Goal: Transaction & Acquisition: Book appointment/travel/reservation

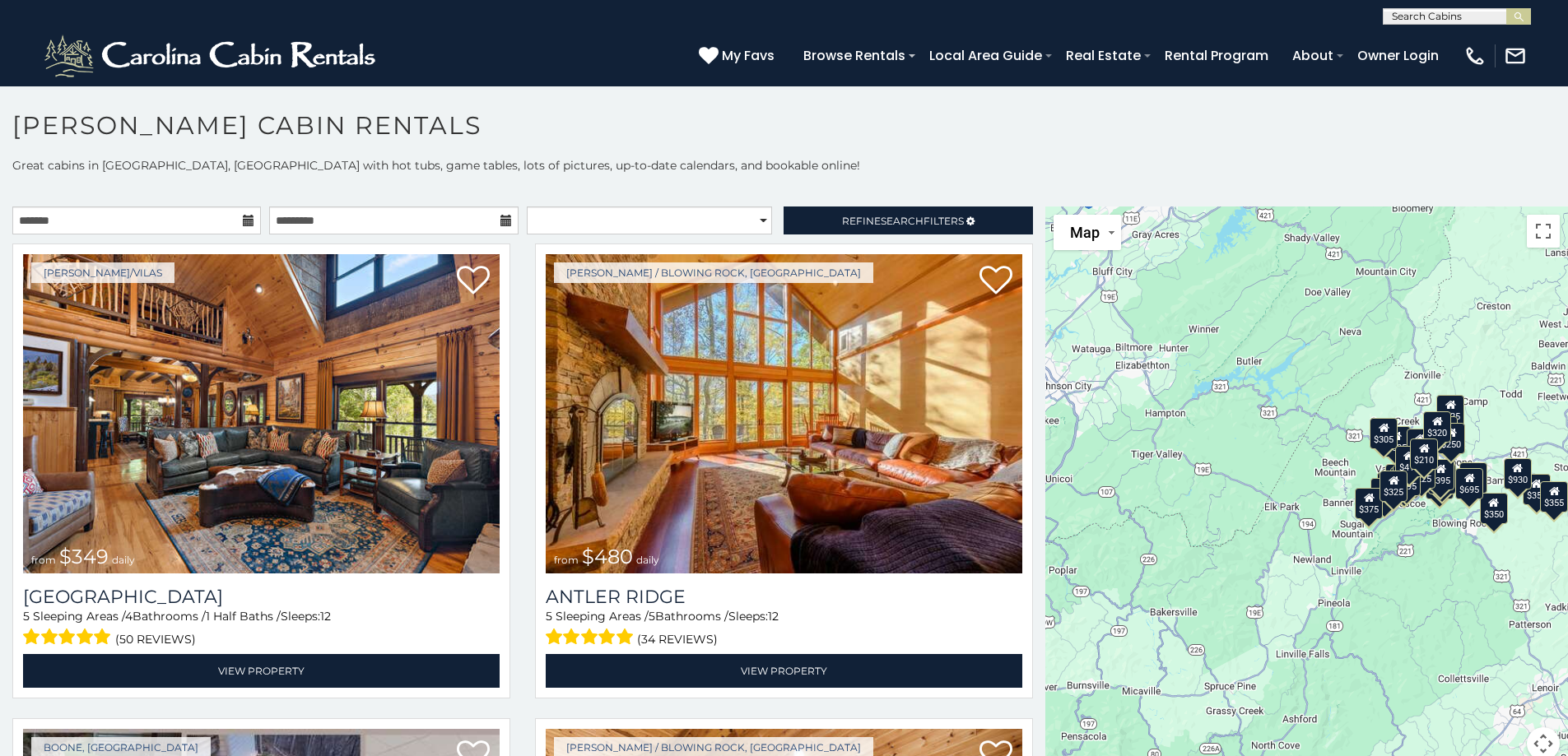
click at [243, 223] on icon at bounding box center [248, 220] width 11 height 11
click at [243, 217] on icon at bounding box center [248, 220] width 11 height 11
click at [149, 221] on input "text" at bounding box center [136, 221] width 249 height 28
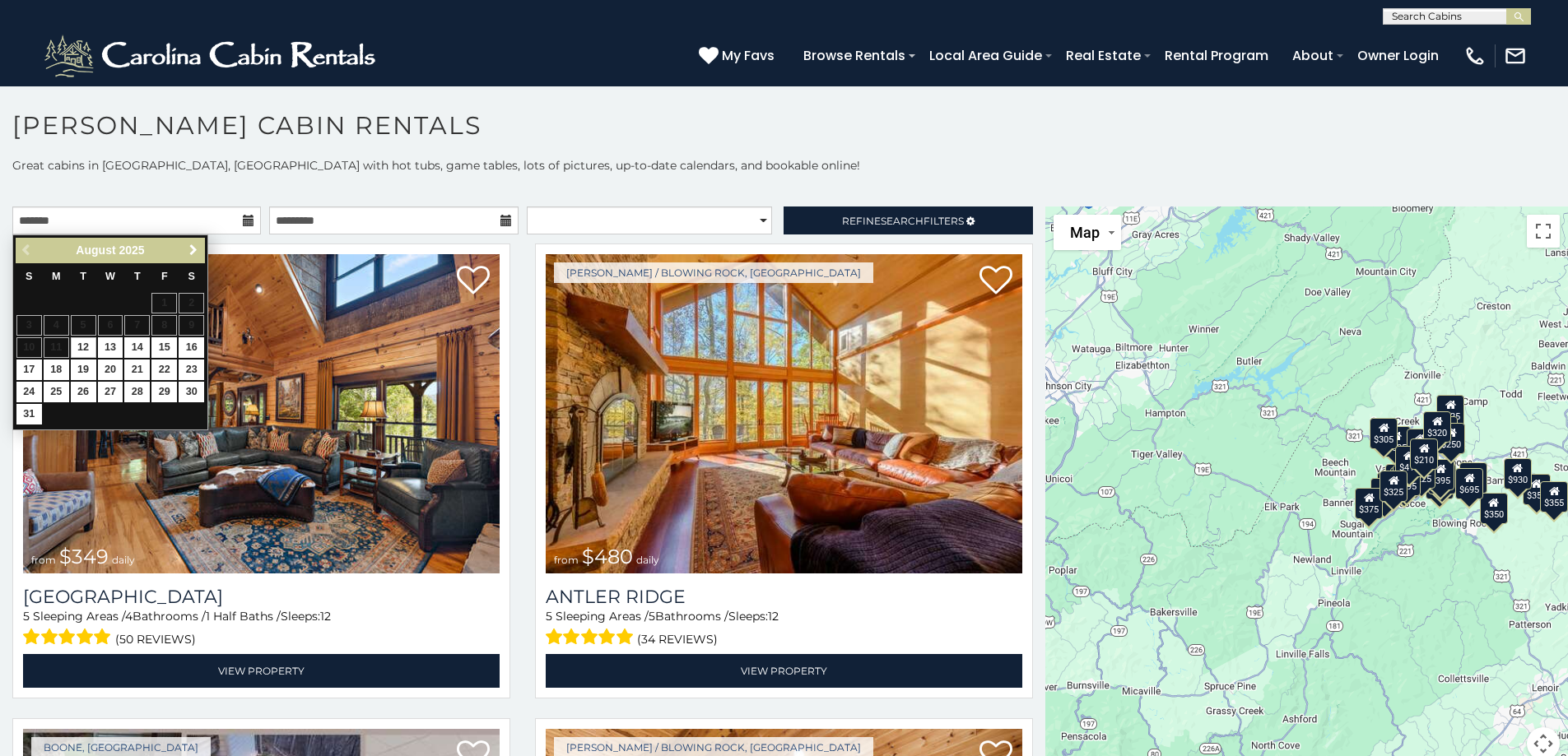
click at [192, 253] on span "Next" at bounding box center [193, 250] width 13 height 13
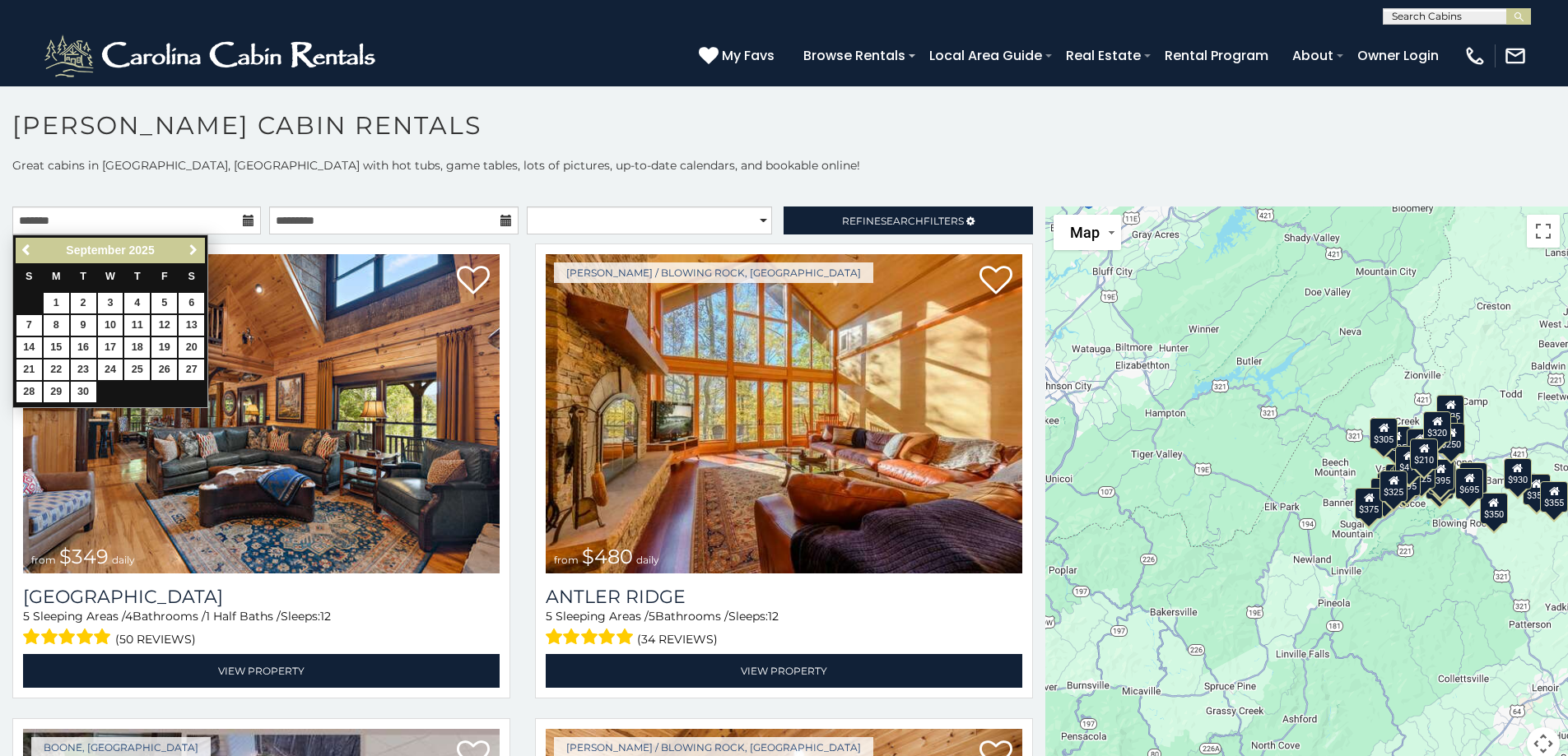
click at [192, 253] on span "Next" at bounding box center [193, 250] width 13 height 13
click at [163, 345] on link "17" at bounding box center [164, 347] width 26 height 20
type input "**********"
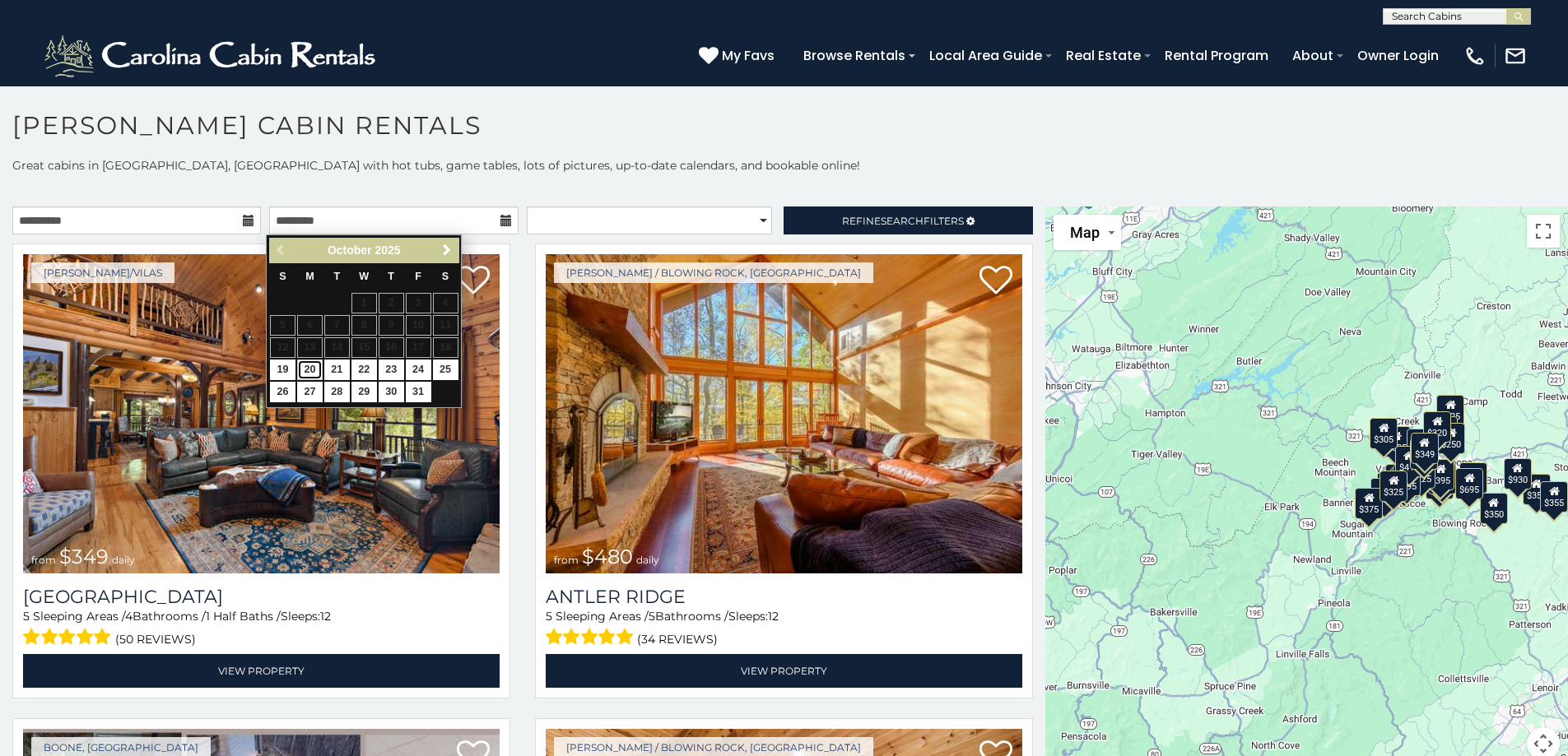
click at [314, 371] on link "20" at bounding box center [310, 369] width 26 height 20
type input "**********"
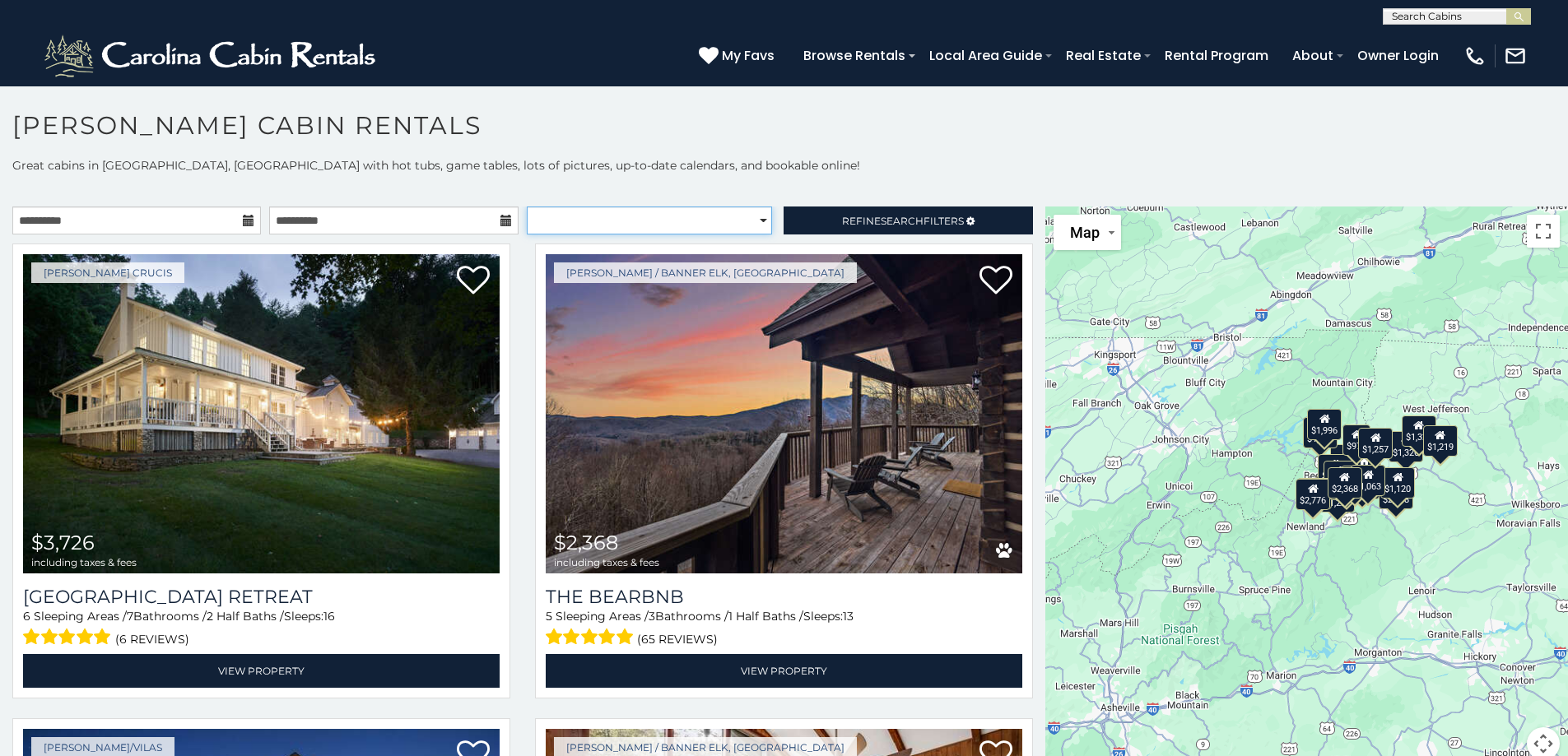
click at [755, 216] on select "**********" at bounding box center [649, 221] width 245 height 28
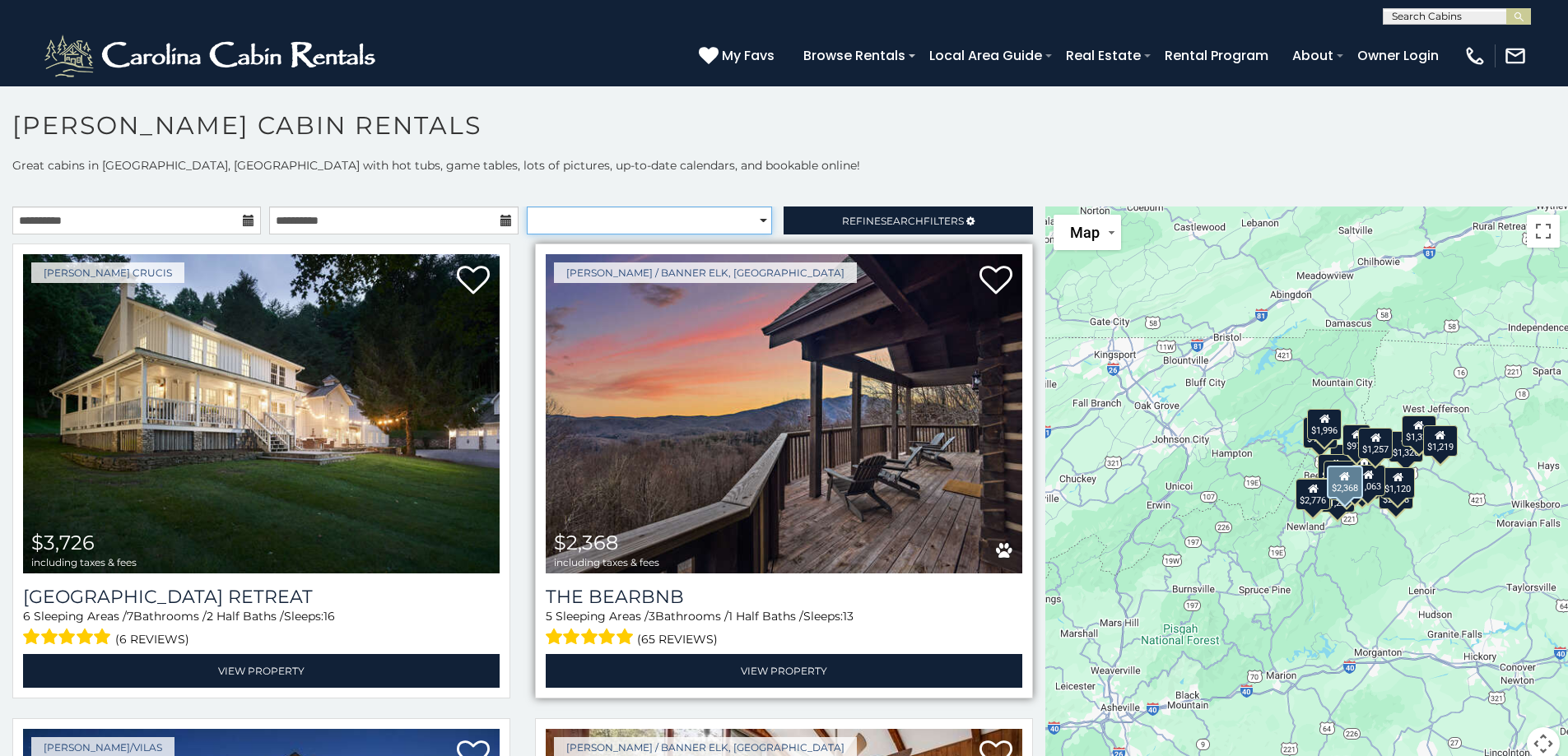
select select "*********"
click at [527, 207] on select "**********" at bounding box center [649, 221] width 245 height 28
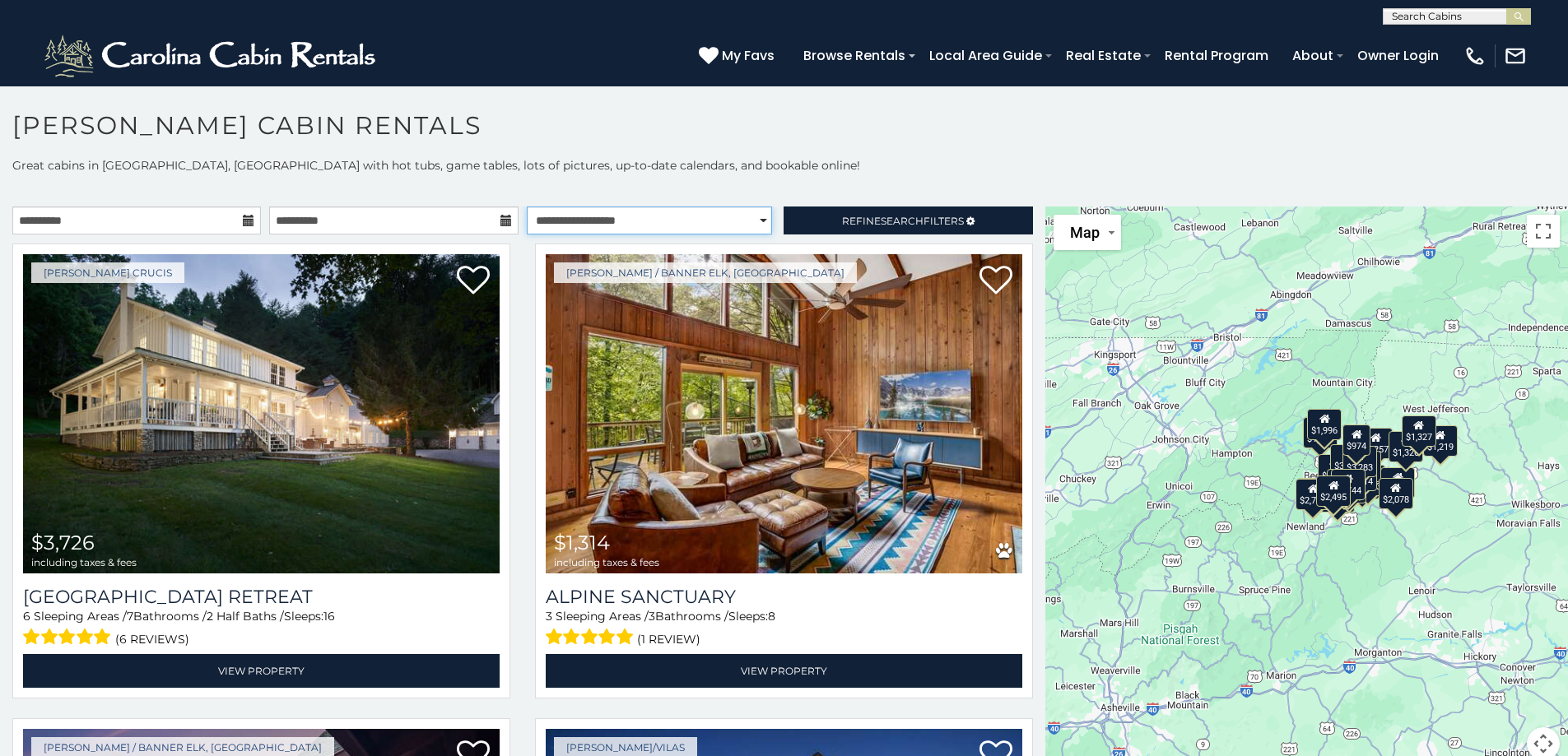
click at [751, 216] on select "**********" at bounding box center [649, 221] width 245 height 28
click at [1536, 238] on button "Toggle fullscreen view" at bounding box center [1543, 230] width 33 height 33
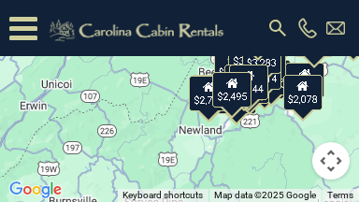
click at [343, 91] on div "$3,726 $1,314 $2,368 $3,283 $1,395 $1,744 $2,078 $2,495 $793 $974 $981 $1,050 $…" at bounding box center [179, 101] width 359 height 202
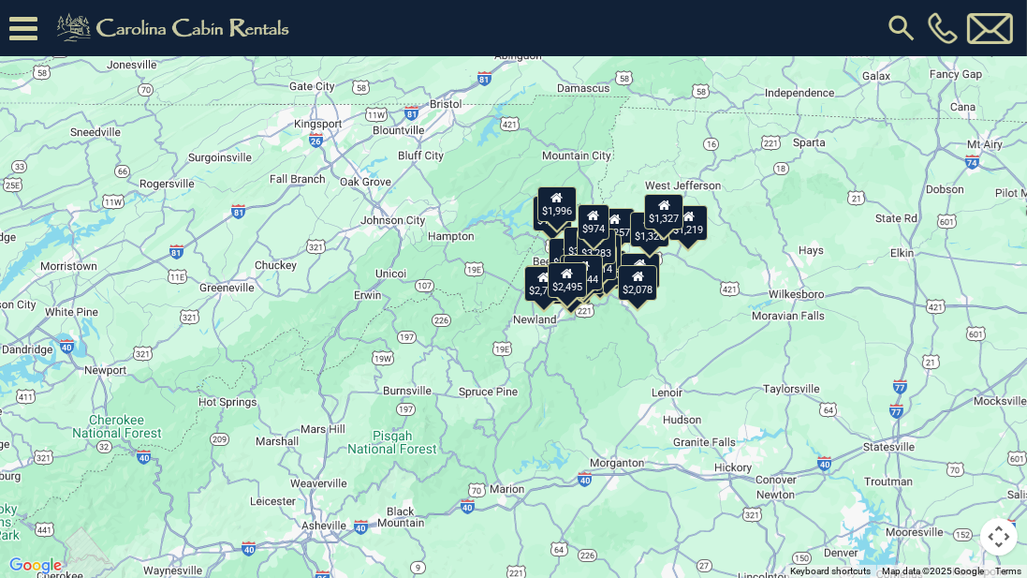
click at [81, 31] on button "Map" at bounding box center [47, 29] width 77 height 40
click at [541, 109] on div "$3,726 $1,314 $2,368 $3,283 $1,395 $1,744 $2,078 $2,495 $793 $974 $981 $1,050 $…" at bounding box center [513, 289] width 1027 height 578
click at [63, 23] on button "Map" at bounding box center [47, 29] width 77 height 40
click at [32, 102] on li "Map" at bounding box center [65, 100] width 109 height 33
click at [596, 229] on div "$974" at bounding box center [593, 222] width 32 height 36
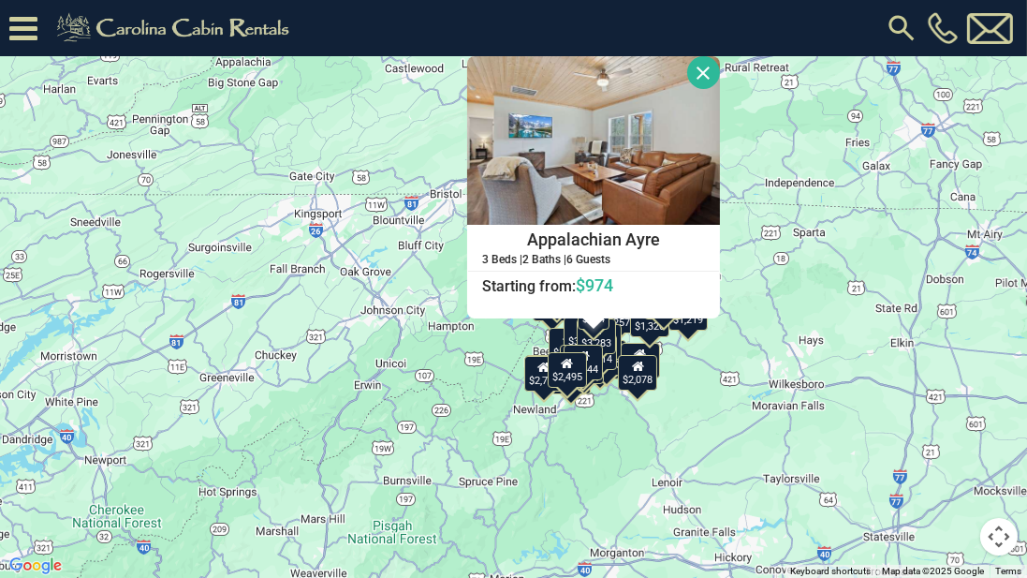
click at [694, 69] on button "Close" at bounding box center [703, 72] width 33 height 33
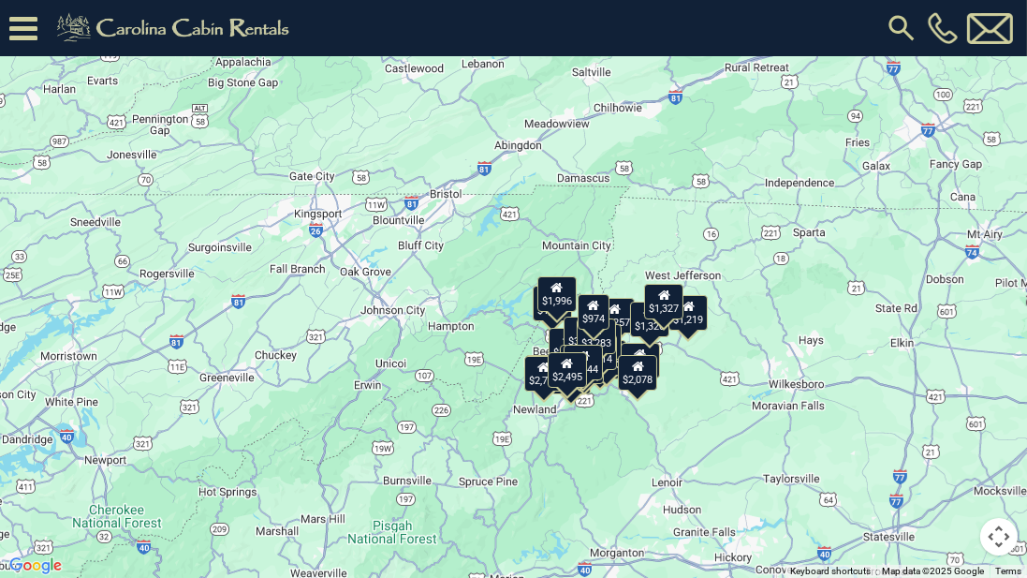
click at [1000, 30] on button "Toggle fullscreen view" at bounding box center [998, 27] width 37 height 37
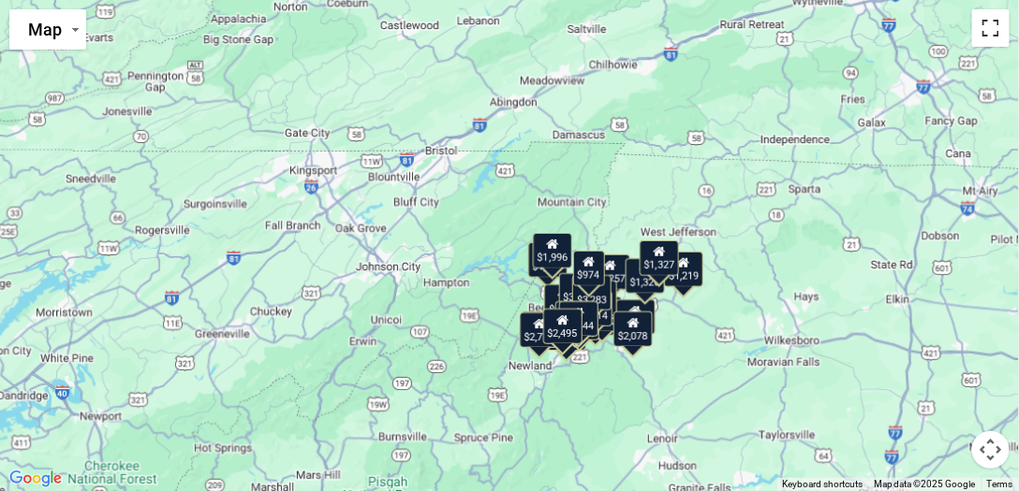
scroll to position [66, 0]
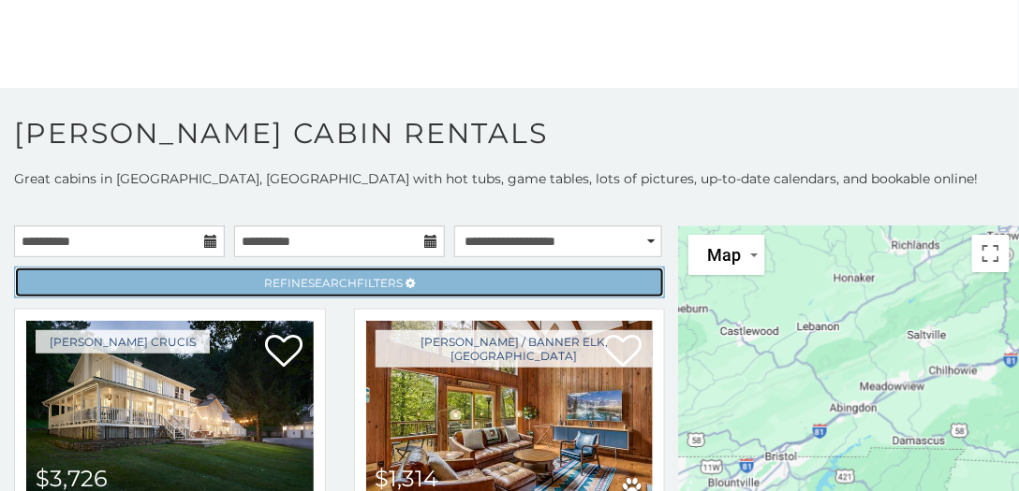
click at [369, 279] on span "Refine Search Filters" at bounding box center [333, 283] width 139 height 14
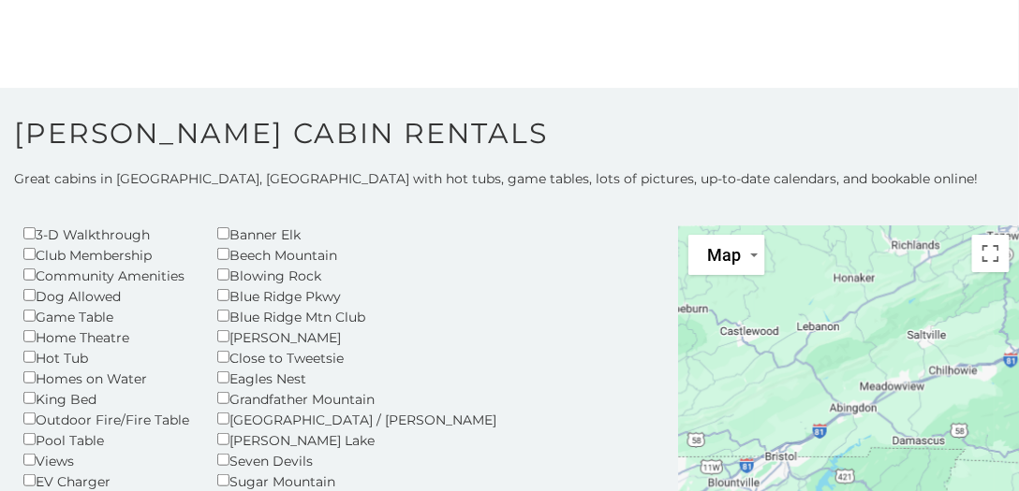
scroll to position [160, 0]
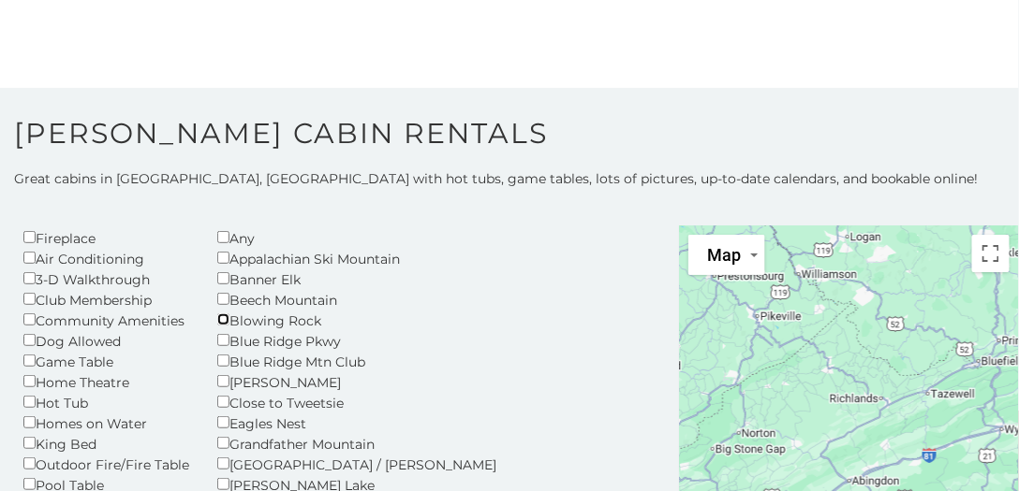
scroll to position [53, 0]
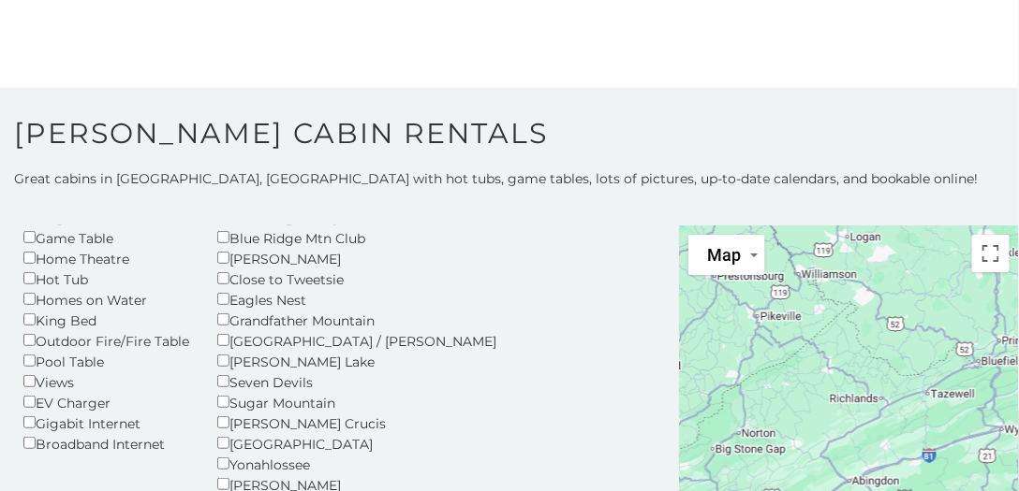
scroll to position [213, 0]
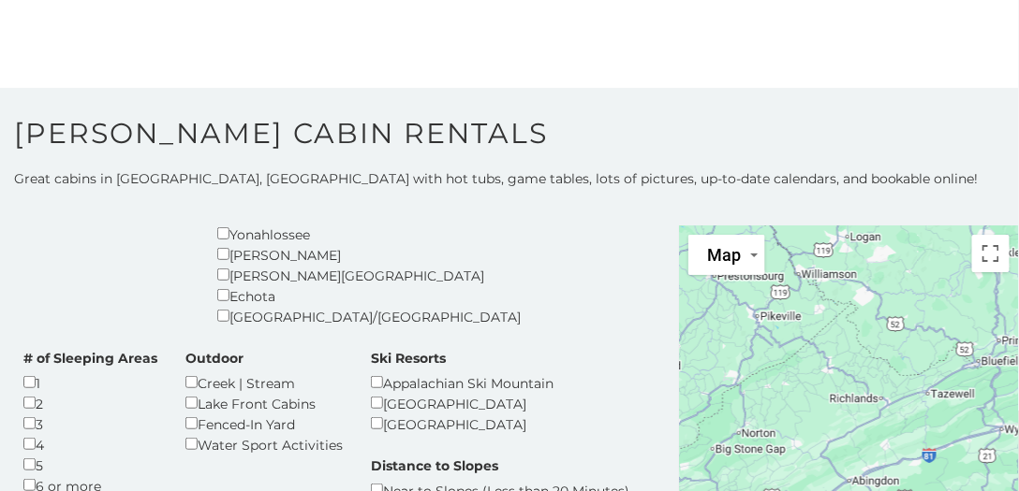
scroll to position [481, 0]
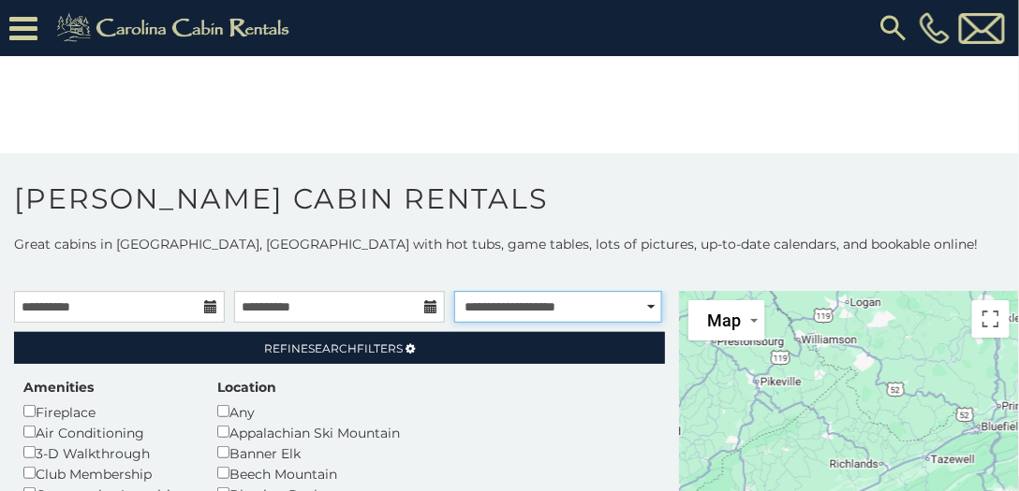
click at [648, 303] on select "**********" at bounding box center [558, 307] width 208 height 32
click at [454, 291] on select "**********" at bounding box center [558, 307] width 208 height 32
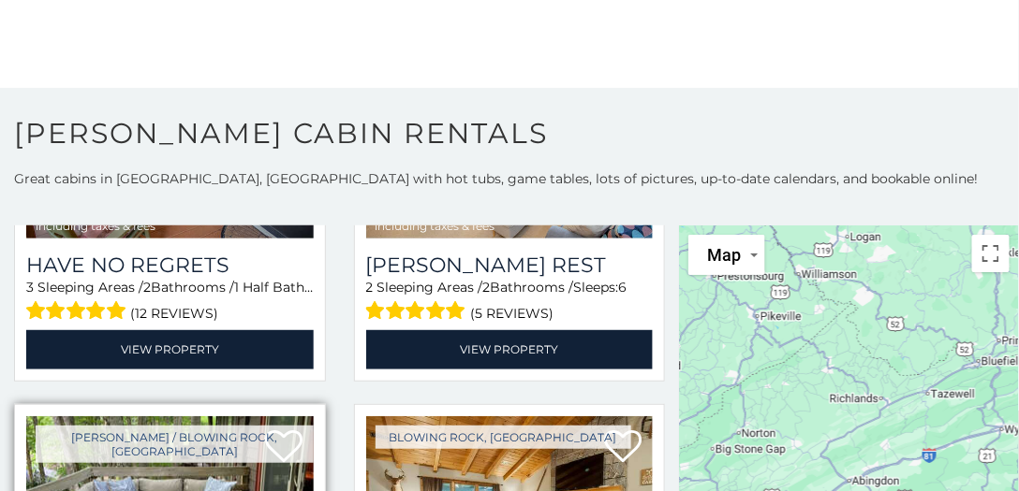
scroll to position [1177, 0]
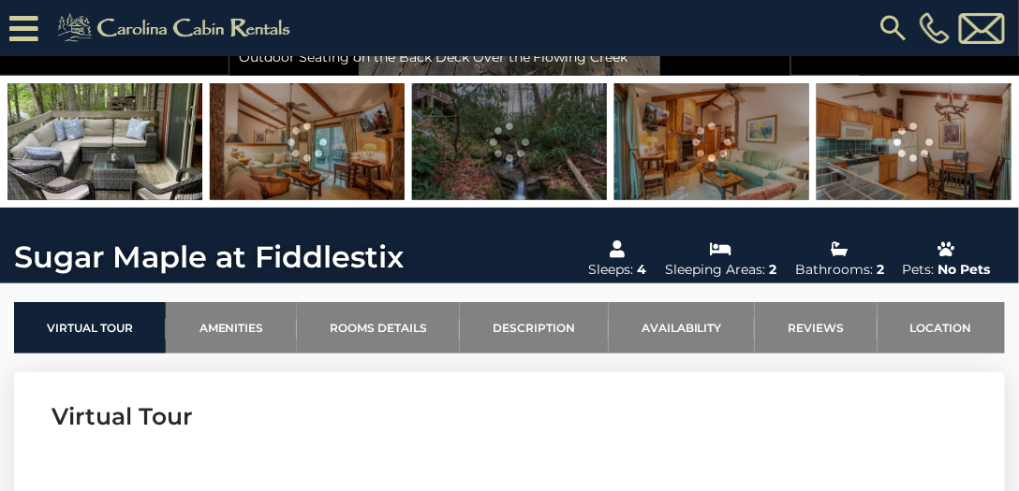
scroll to position [374, 0]
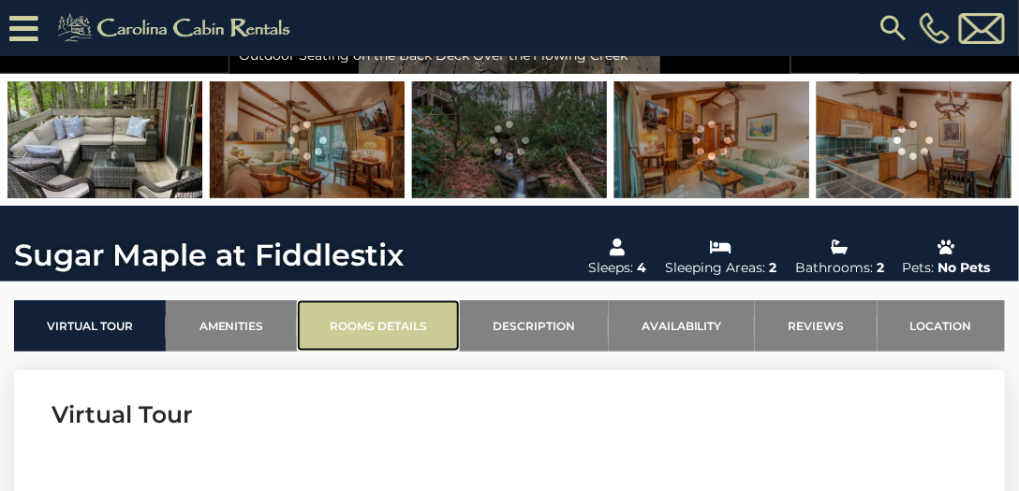
click at [403, 323] on link "Rooms Details" at bounding box center [378, 326] width 163 height 51
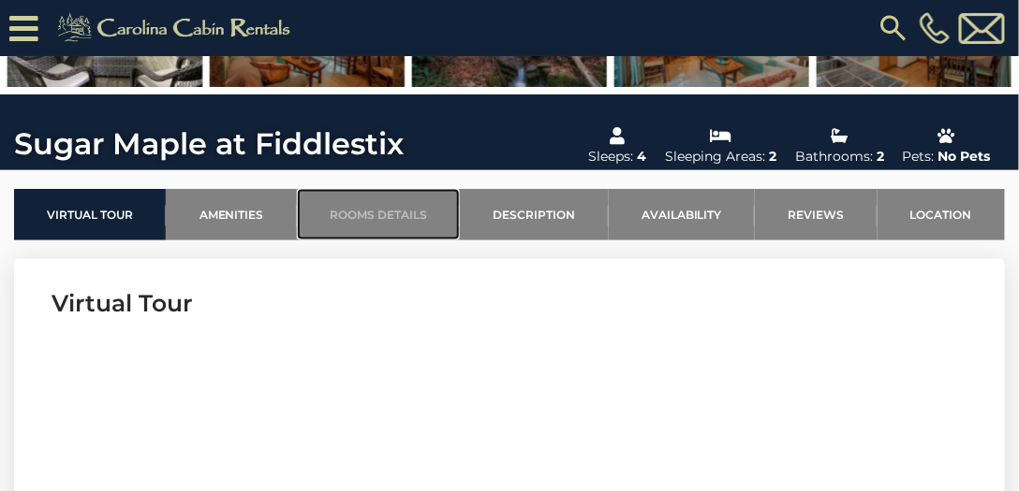
scroll to position [485, 0]
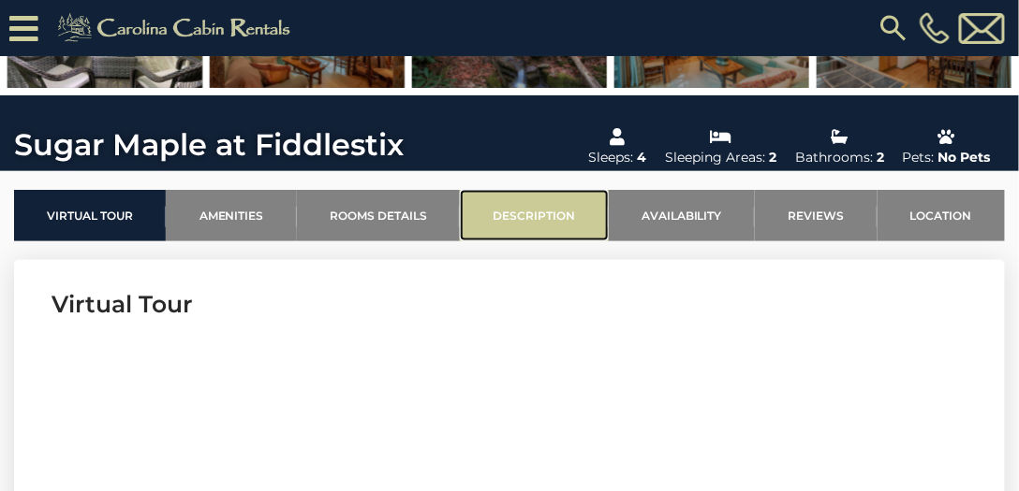
click at [516, 212] on link "Description" at bounding box center [534, 215] width 148 height 51
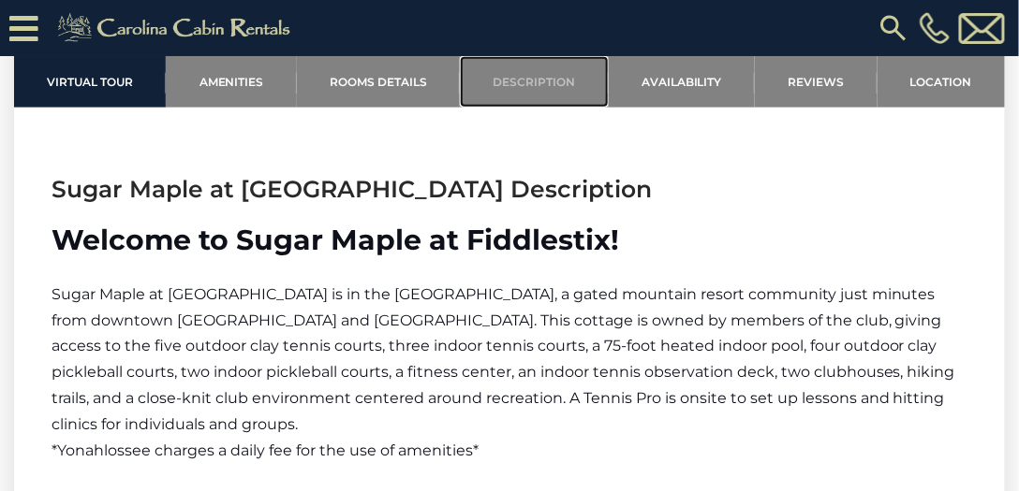
scroll to position [2334, 0]
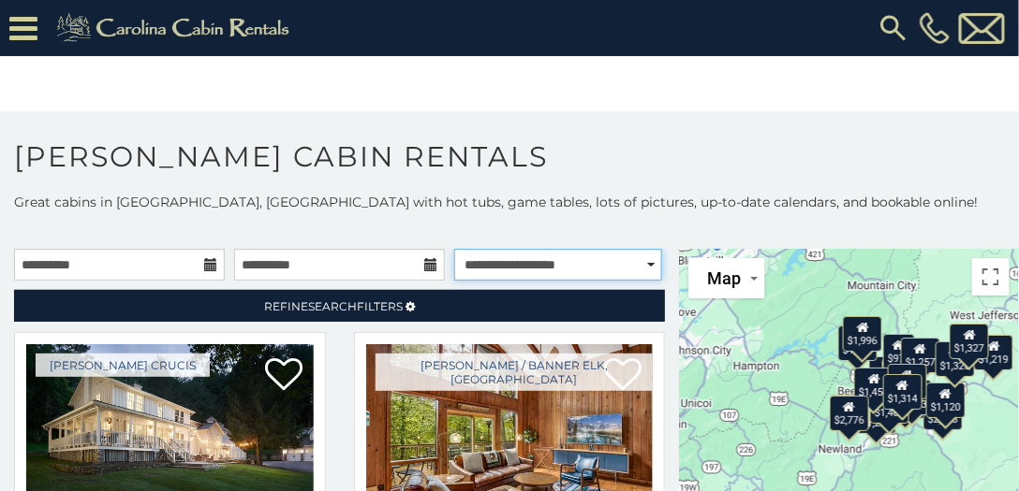
click at [645, 256] on select "**********" at bounding box center [558, 265] width 208 height 32
click at [454, 249] on select "**********" at bounding box center [558, 265] width 208 height 32
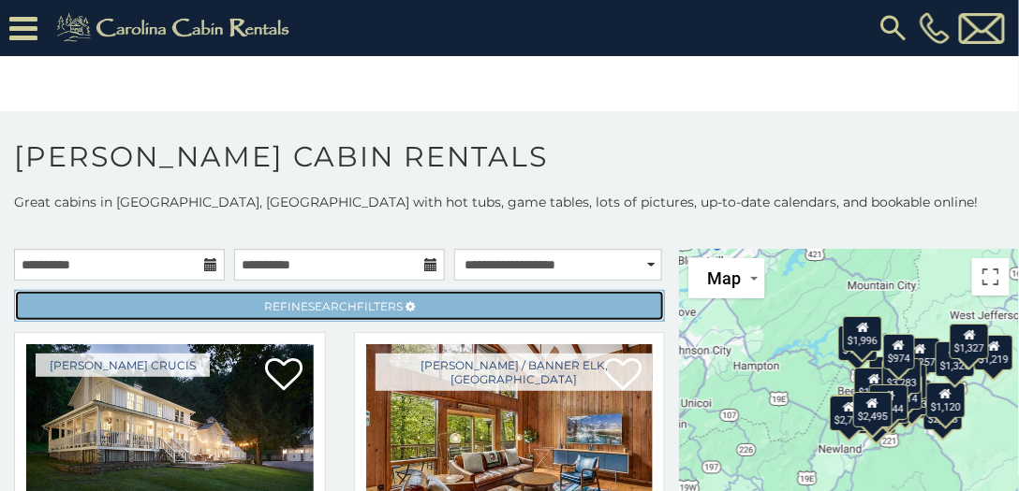
click at [366, 301] on span "Refine Search Filters" at bounding box center [333, 307] width 139 height 14
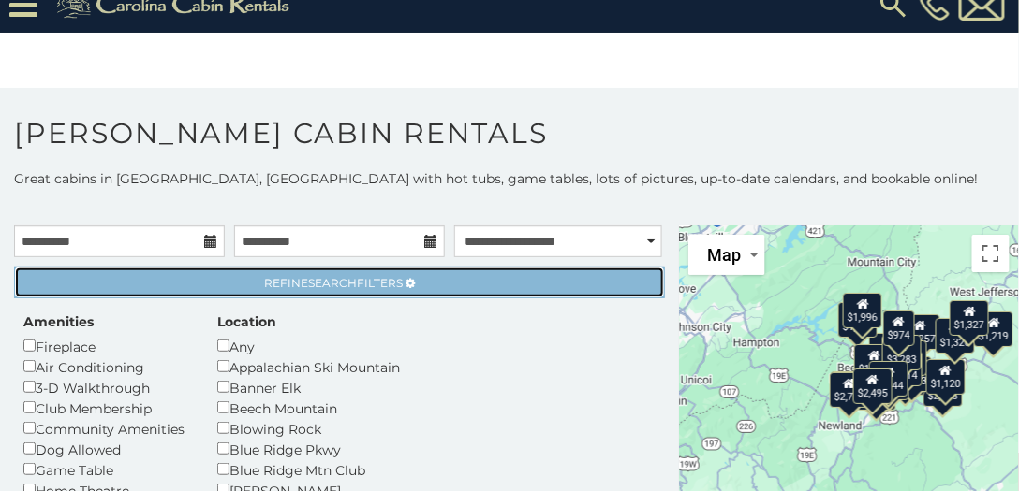
click at [462, 293] on link "Refine Search Filters" at bounding box center [339, 283] width 651 height 32
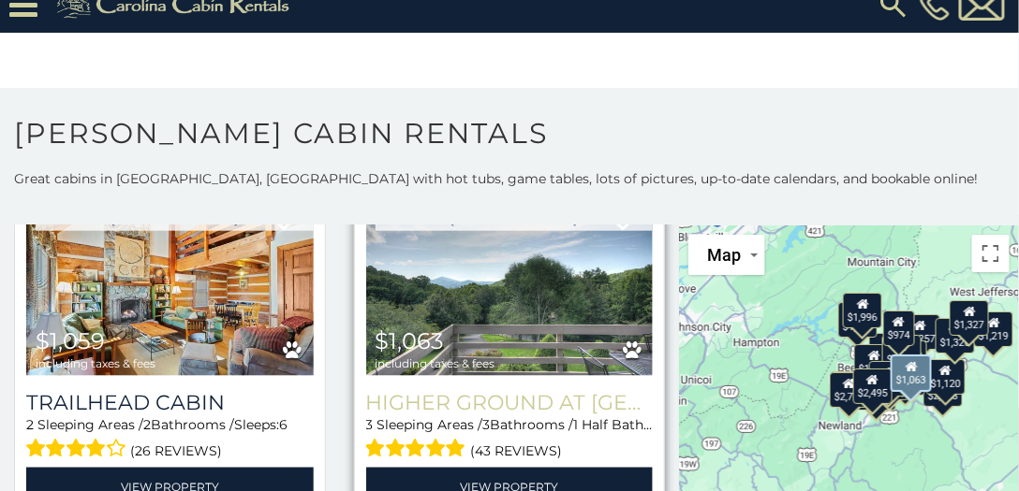
scroll to position [2300, 0]
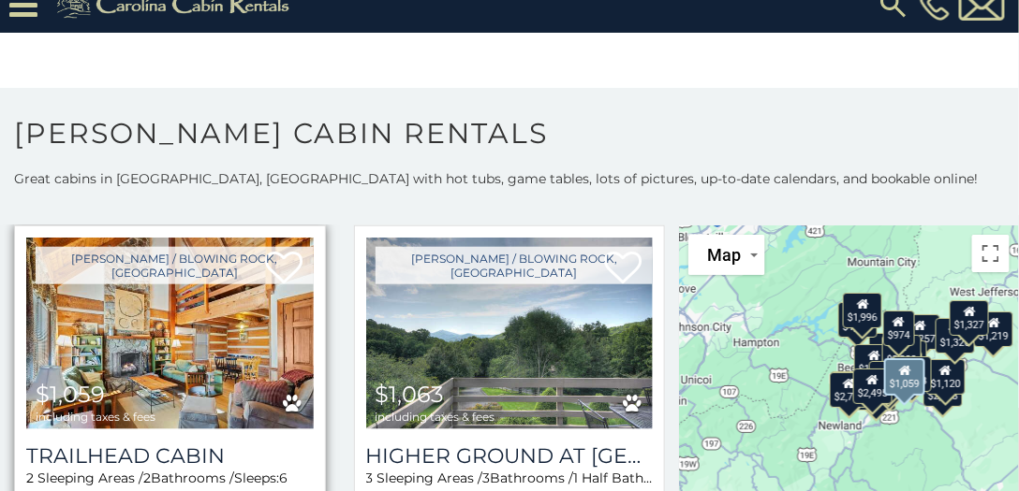
click at [144, 310] on img at bounding box center [169, 334] width 287 height 192
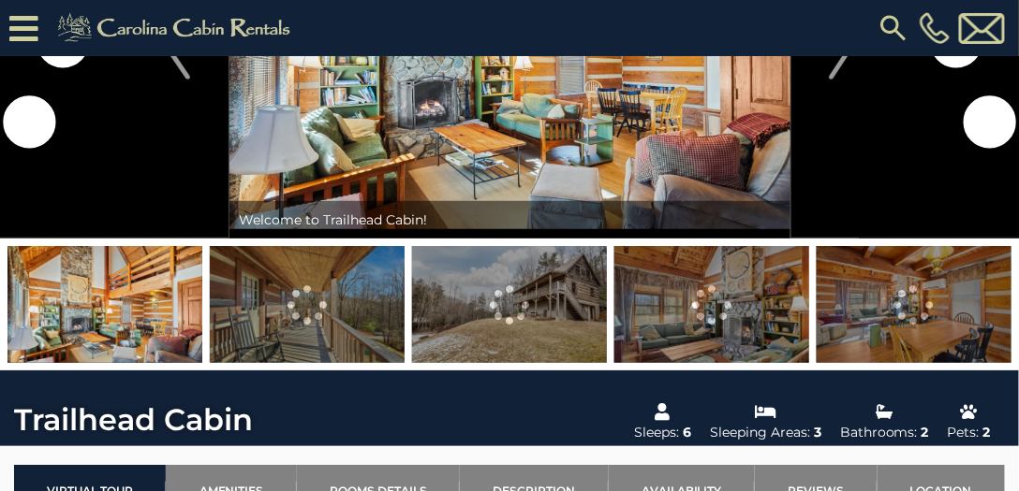
scroll to position [267, 0]
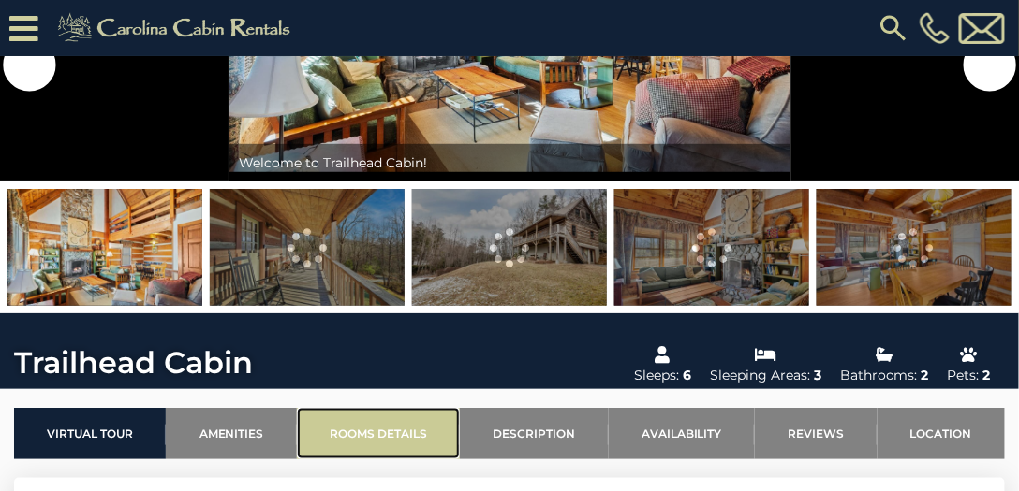
click at [359, 433] on link "Rooms Details" at bounding box center [378, 433] width 163 height 51
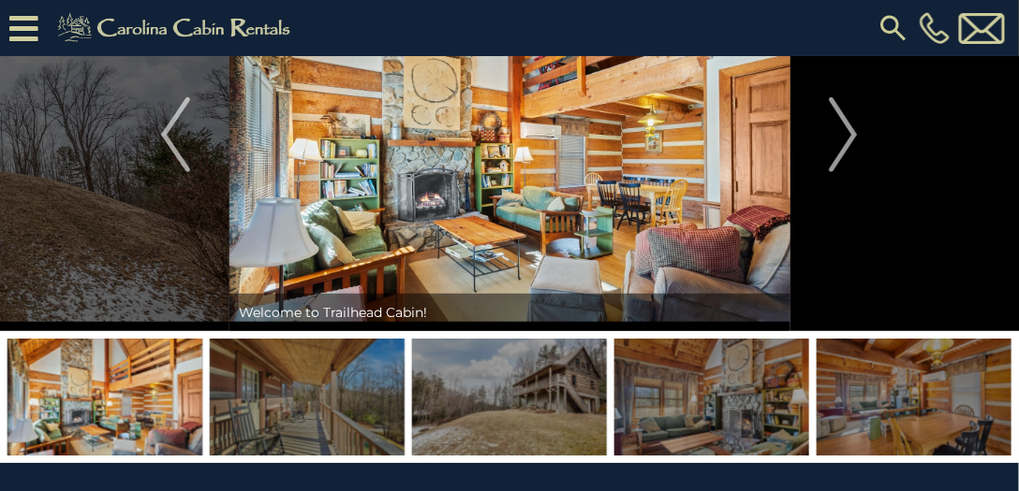
scroll to position [104, 0]
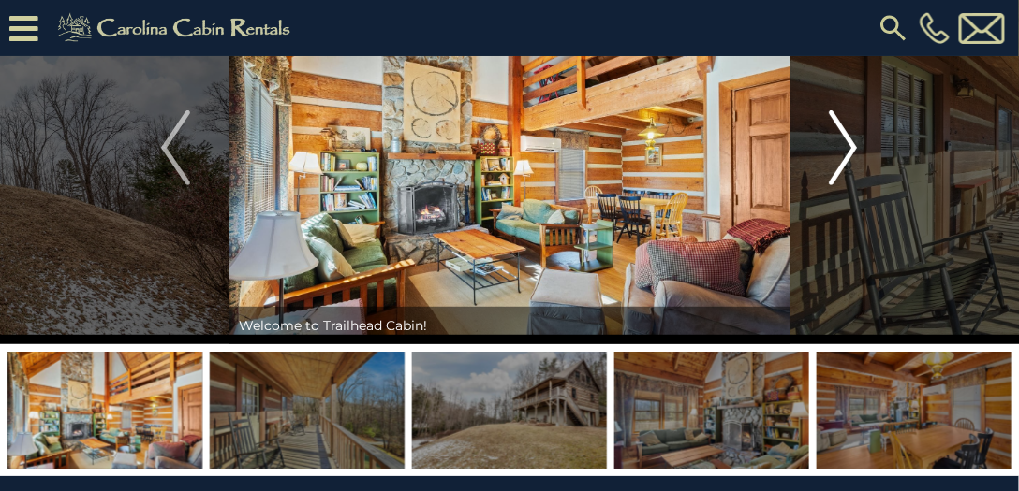
click at [851, 142] on img "Next" at bounding box center [842, 147] width 28 height 75
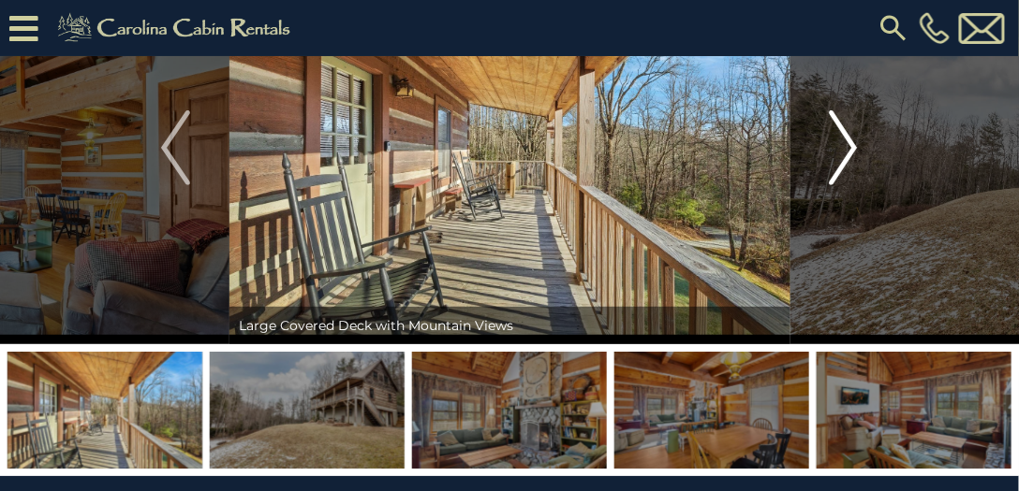
click at [835, 150] on img "Next" at bounding box center [842, 147] width 28 height 75
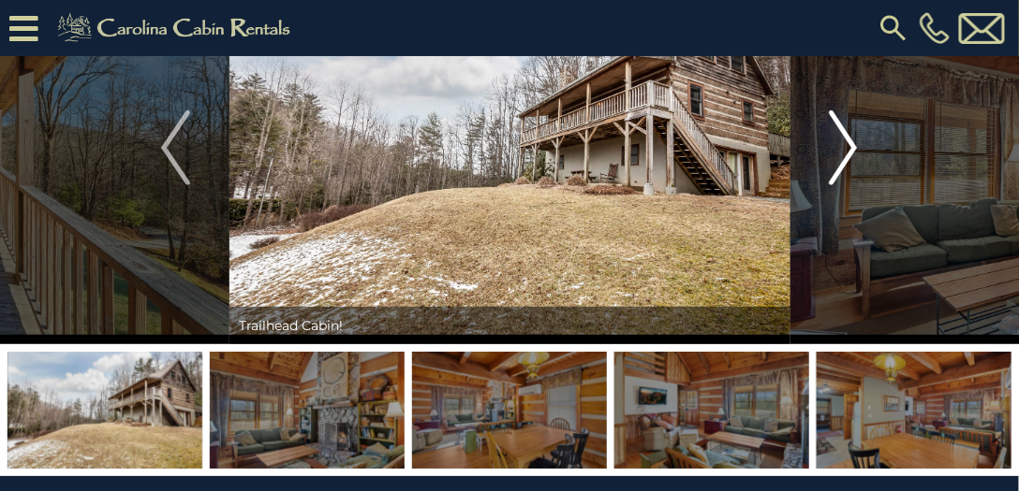
click at [835, 150] on img "Next" at bounding box center [842, 147] width 28 height 75
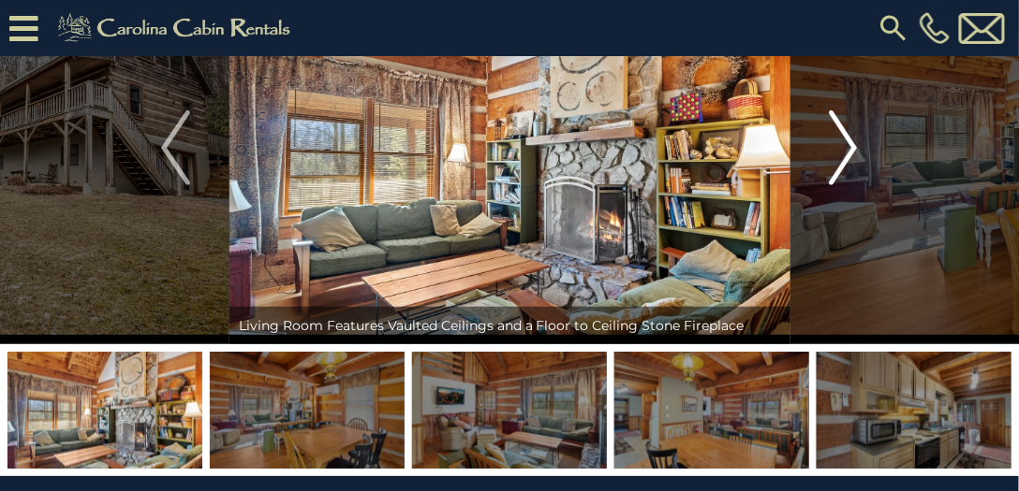
click at [842, 153] on img "Next" at bounding box center [842, 147] width 28 height 75
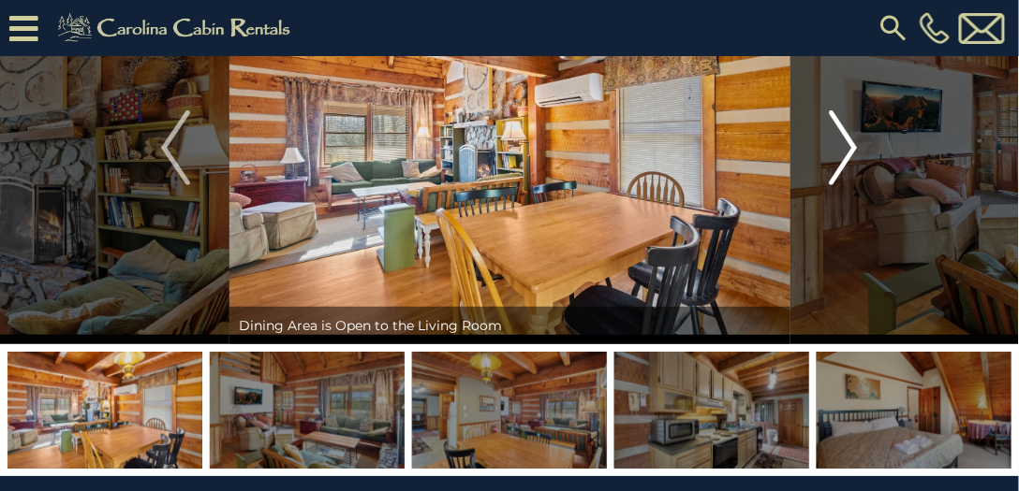
click at [842, 153] on img "Next" at bounding box center [842, 147] width 28 height 75
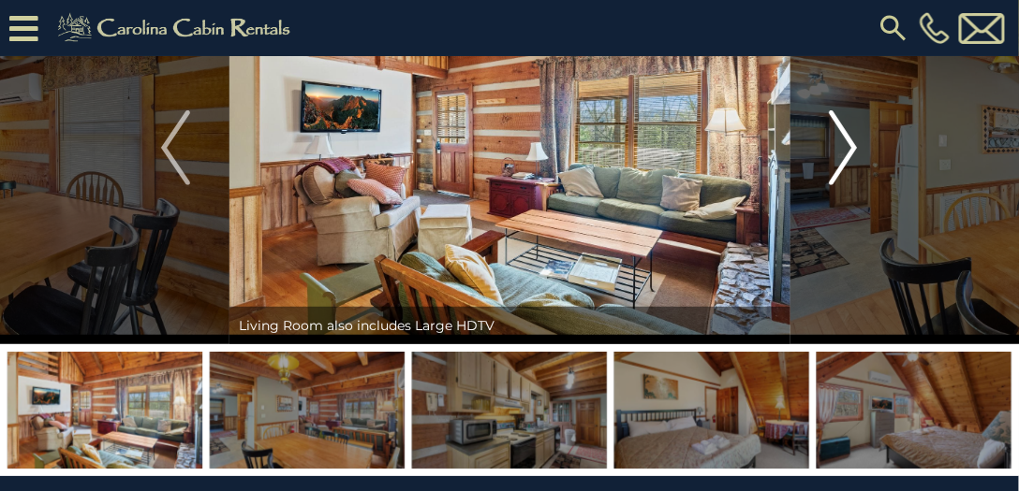
click at [842, 153] on img "Next" at bounding box center [842, 147] width 28 height 75
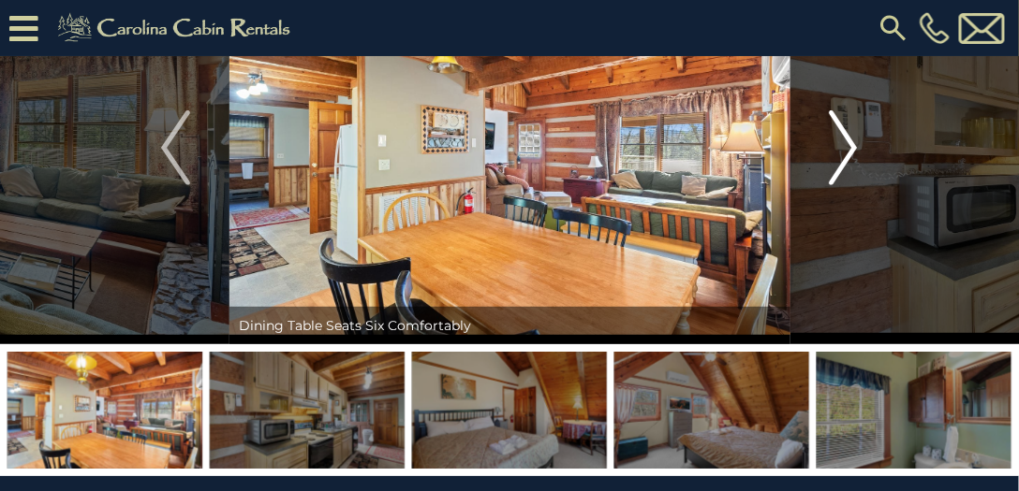
click at [842, 153] on img "Next" at bounding box center [842, 147] width 28 height 75
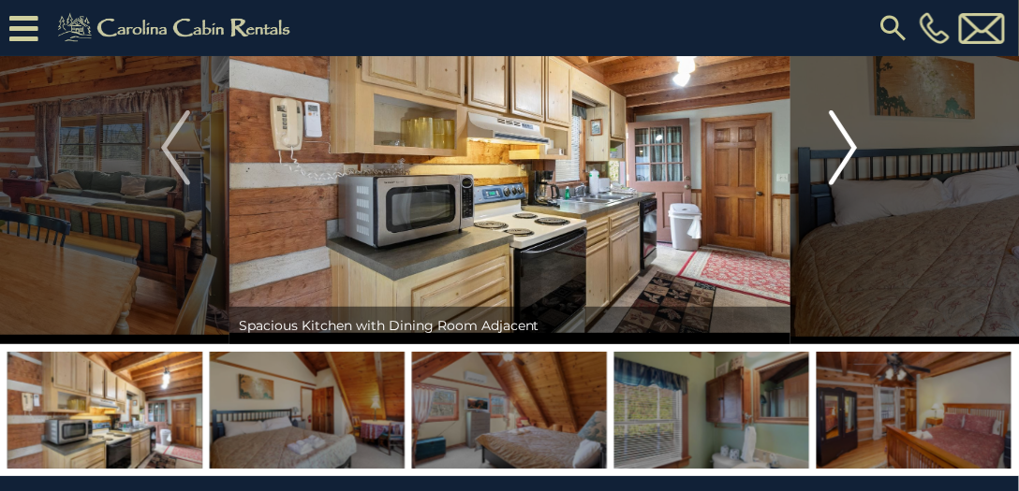
click at [845, 146] on img "Next" at bounding box center [842, 147] width 28 height 75
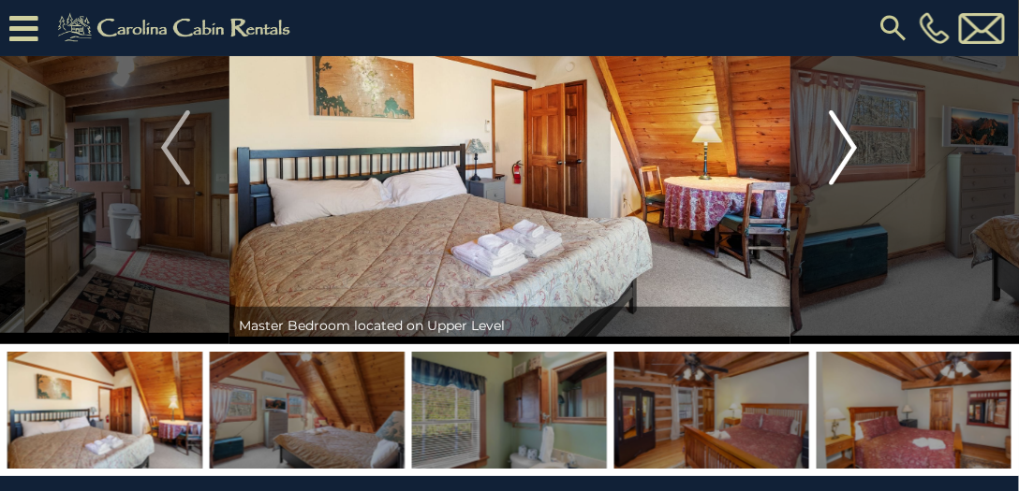
click at [845, 146] on img "Next" at bounding box center [842, 147] width 28 height 75
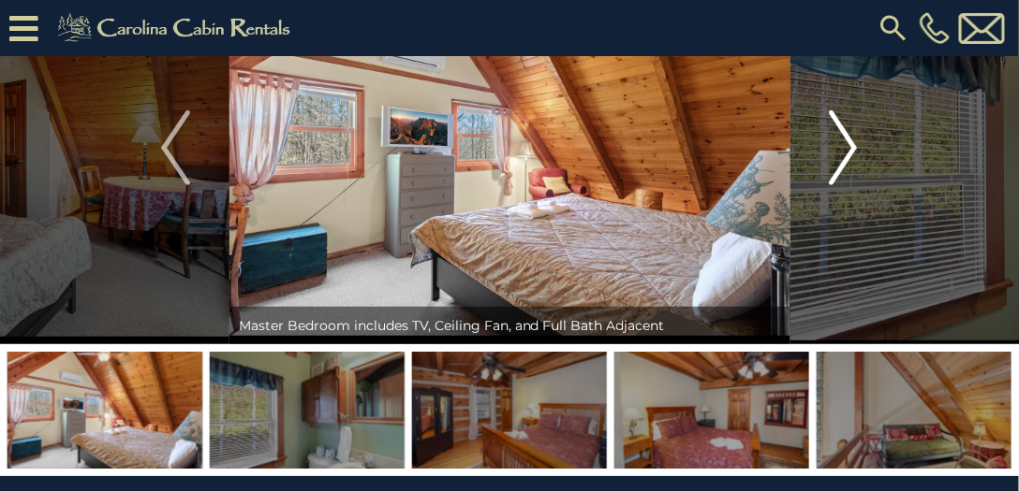
click at [845, 146] on img "Next" at bounding box center [842, 147] width 28 height 75
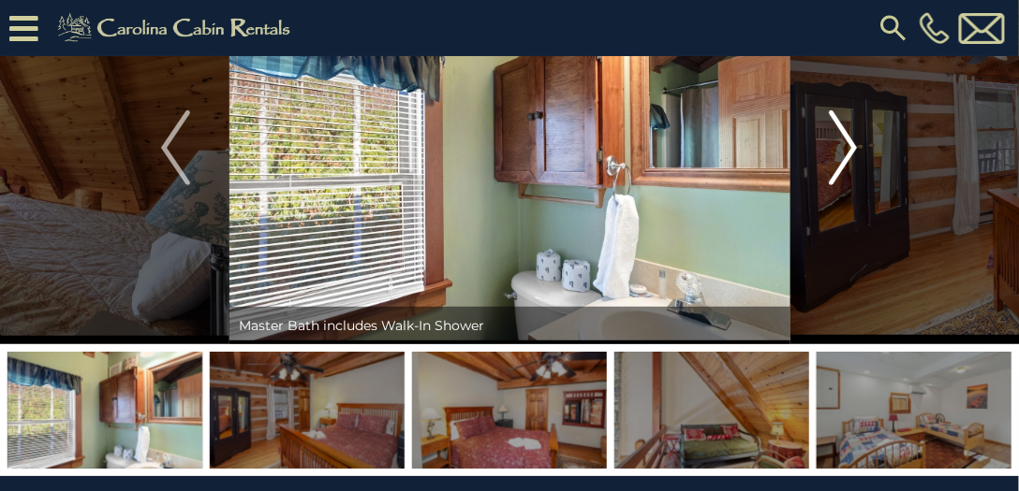
click at [847, 155] on img "Next" at bounding box center [842, 147] width 28 height 75
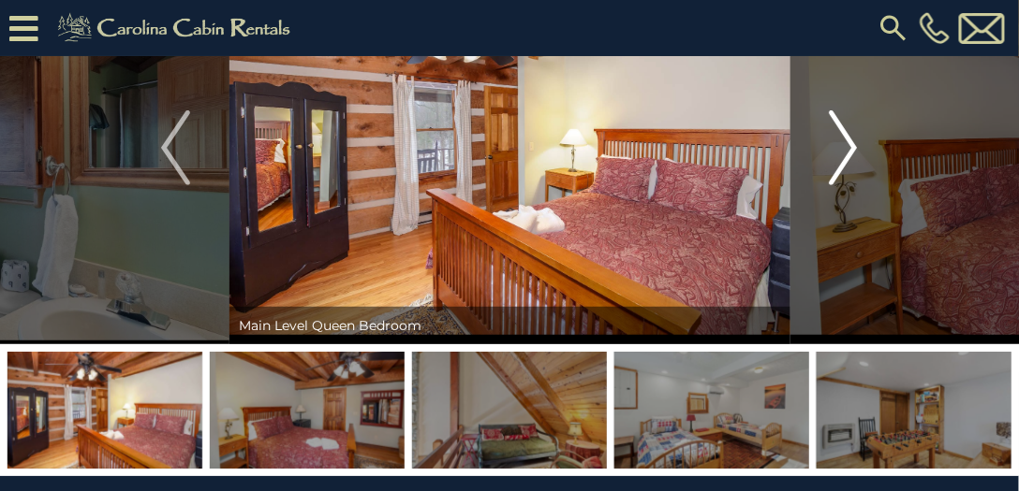
click at [844, 150] on img "Next" at bounding box center [842, 147] width 28 height 75
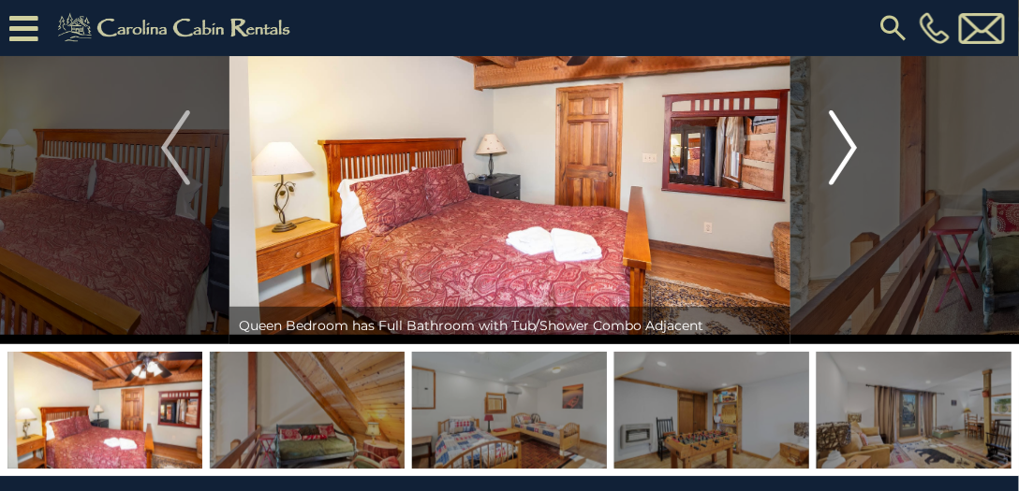
click at [844, 150] on img "Next" at bounding box center [842, 147] width 28 height 75
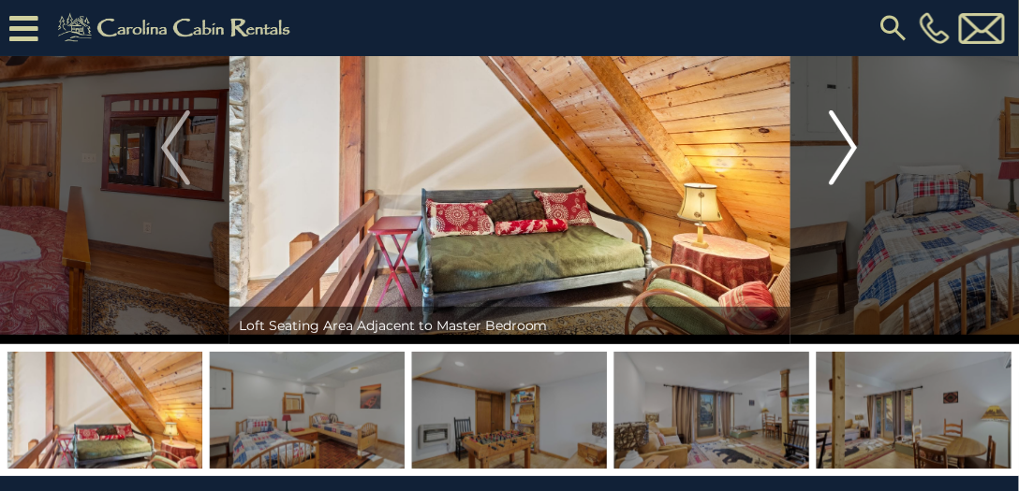
click at [844, 150] on img "Next" at bounding box center [842, 147] width 28 height 75
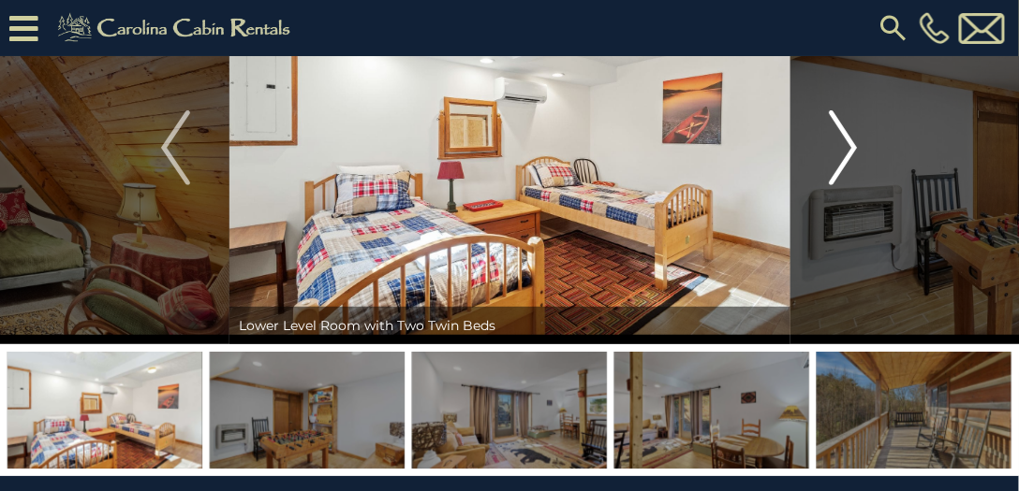
click at [844, 150] on img "Next" at bounding box center [842, 147] width 28 height 75
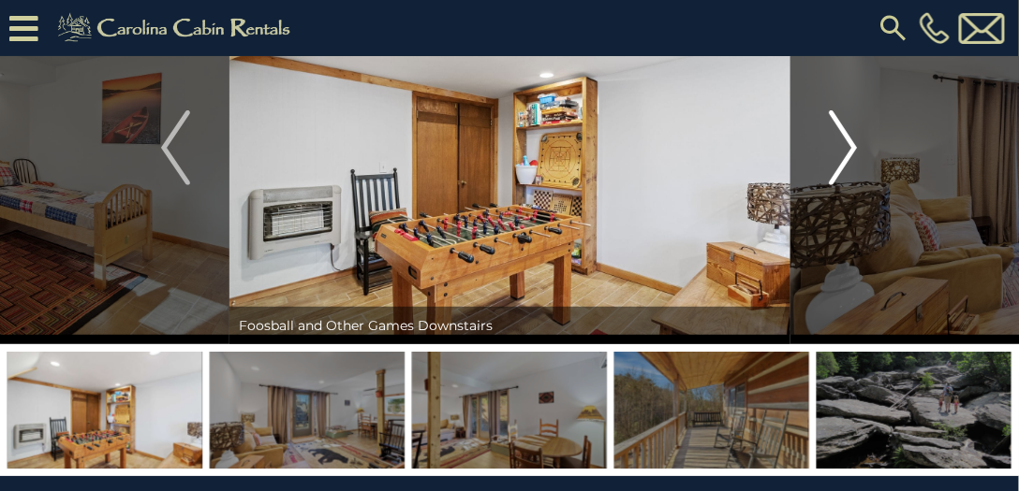
click at [844, 150] on img "Next" at bounding box center [842, 147] width 28 height 75
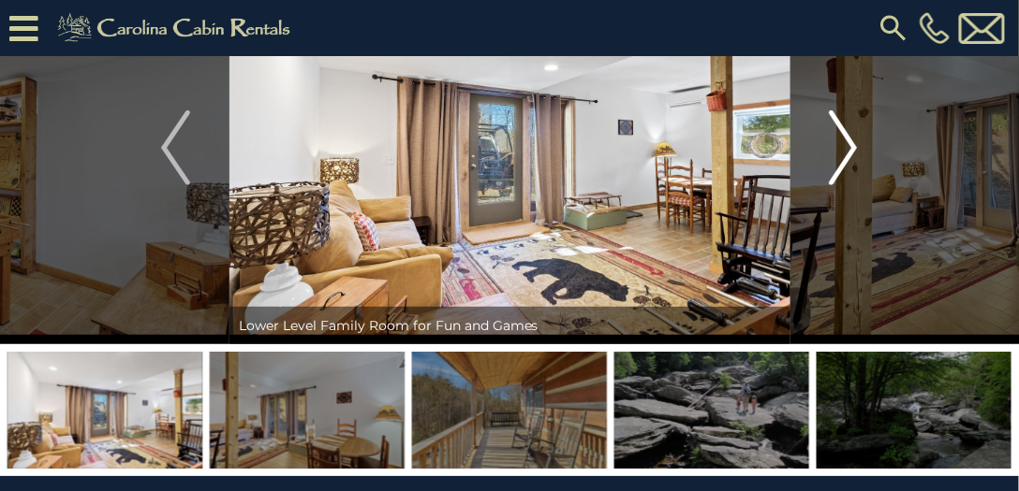
click at [844, 150] on img "Next" at bounding box center [842, 147] width 28 height 75
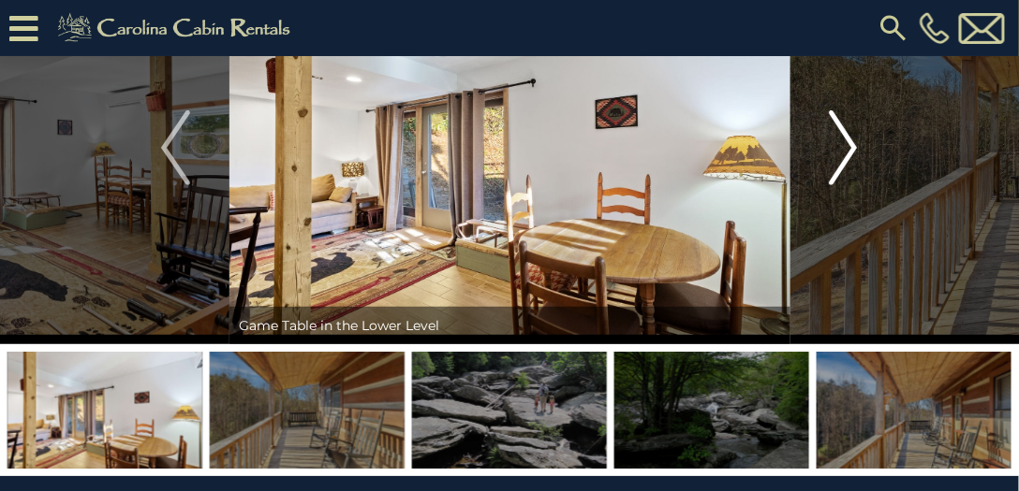
click at [844, 150] on img "Next" at bounding box center [842, 147] width 28 height 75
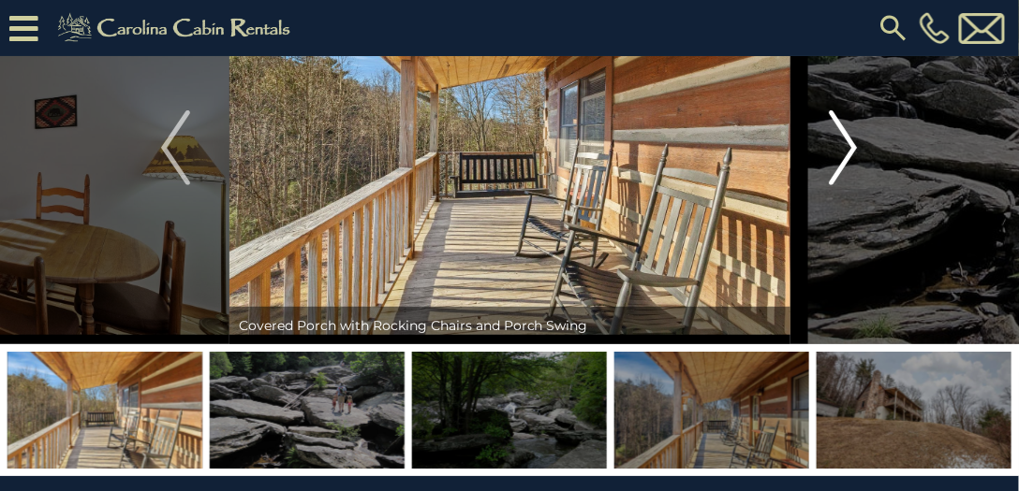
click at [844, 150] on img "Next" at bounding box center [842, 147] width 28 height 75
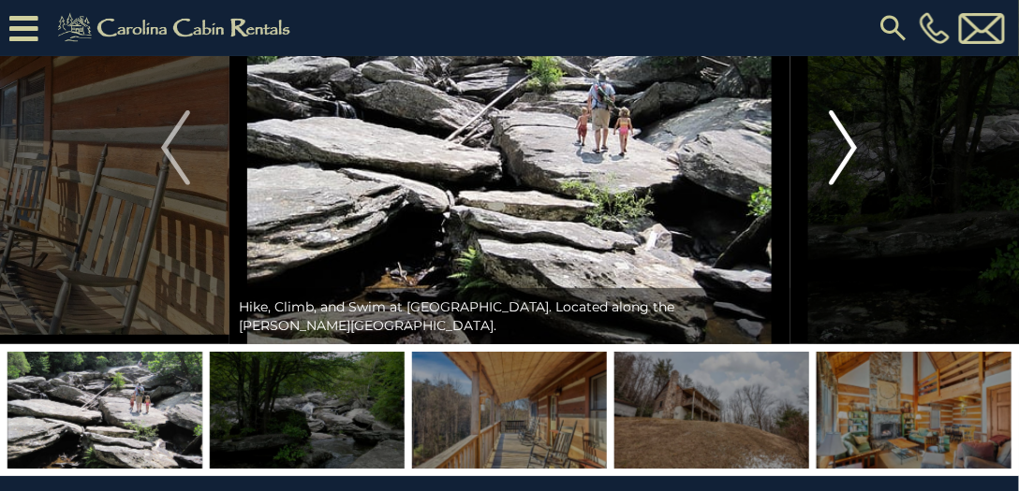
click at [844, 150] on img "Next" at bounding box center [842, 147] width 28 height 75
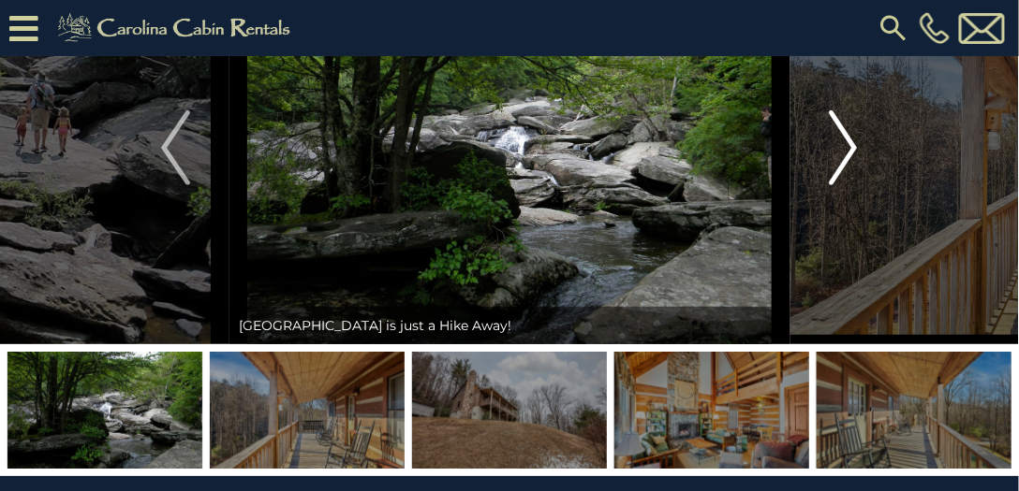
click at [844, 150] on img "Next" at bounding box center [842, 147] width 28 height 75
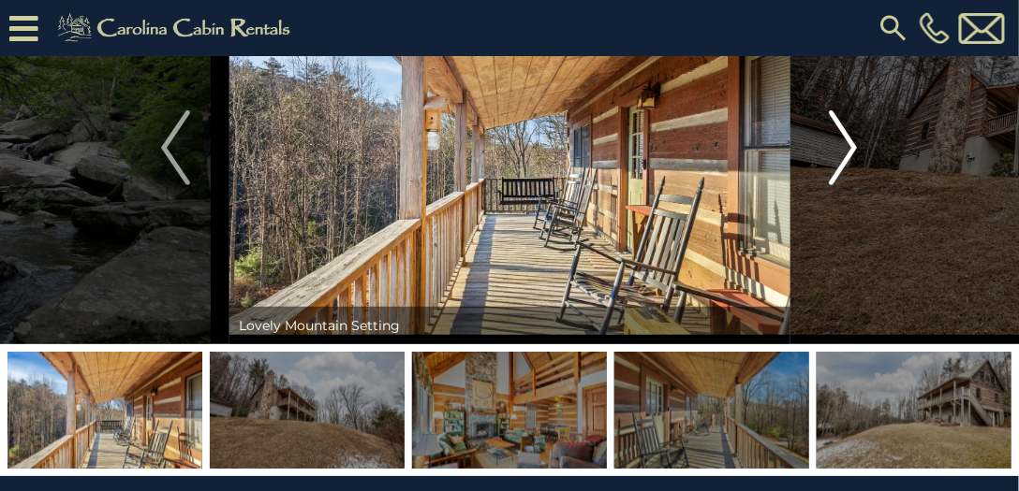
click at [844, 150] on img "Next" at bounding box center [842, 147] width 28 height 75
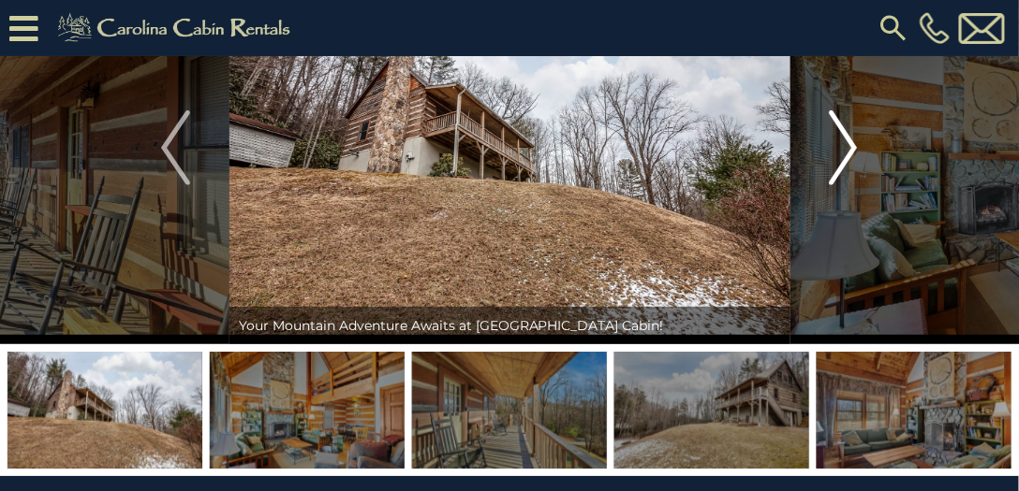
click at [844, 150] on img "Next" at bounding box center [842, 147] width 28 height 75
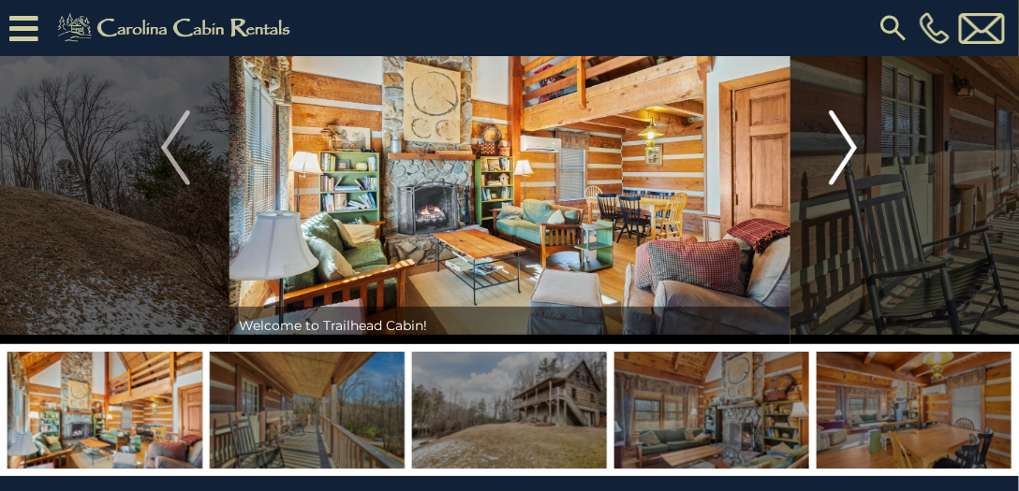
click at [844, 150] on img "Next" at bounding box center [842, 147] width 28 height 75
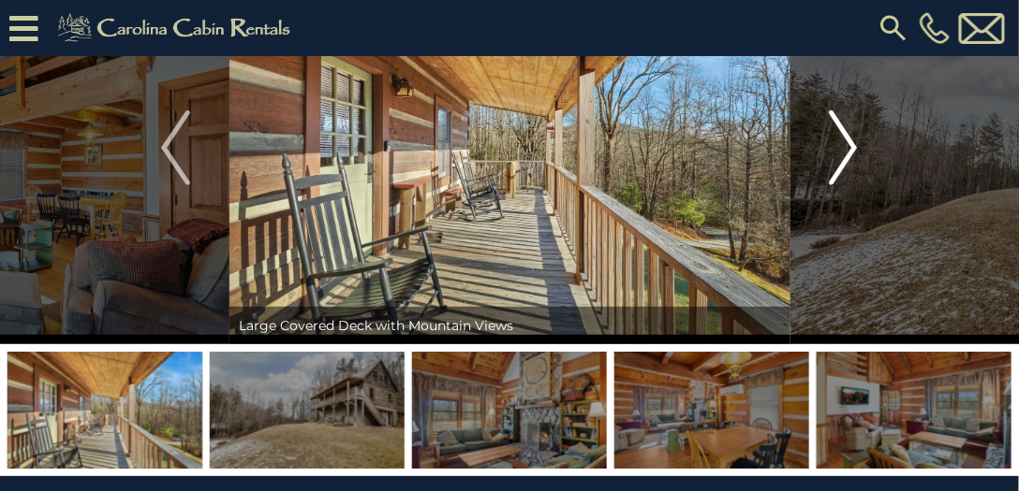
click at [844, 150] on img "Next" at bounding box center [842, 147] width 28 height 75
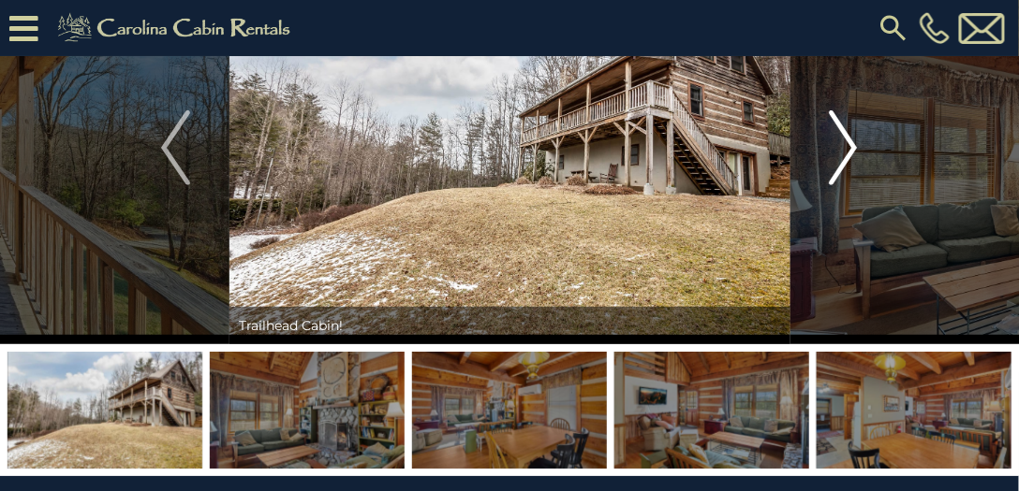
click at [844, 150] on img "Next" at bounding box center [842, 147] width 28 height 75
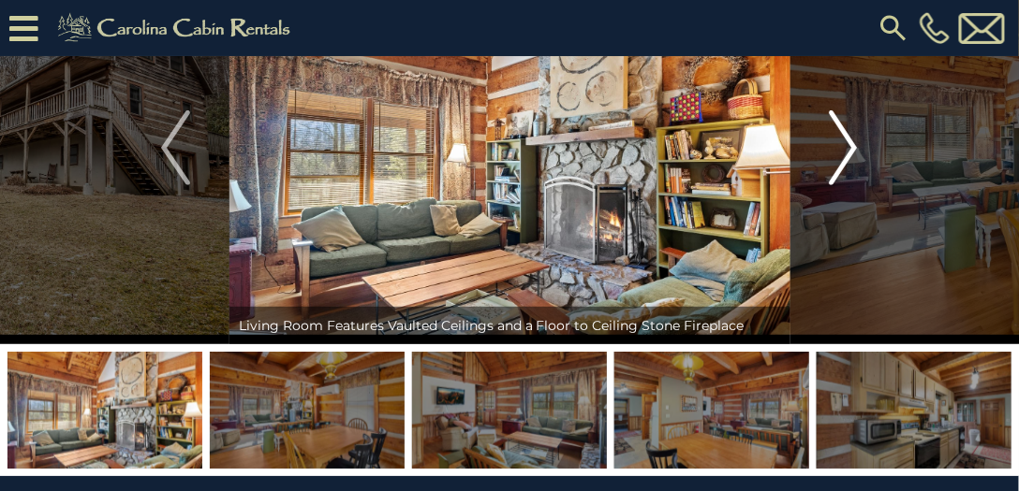
click at [844, 150] on img "Next" at bounding box center [842, 147] width 28 height 75
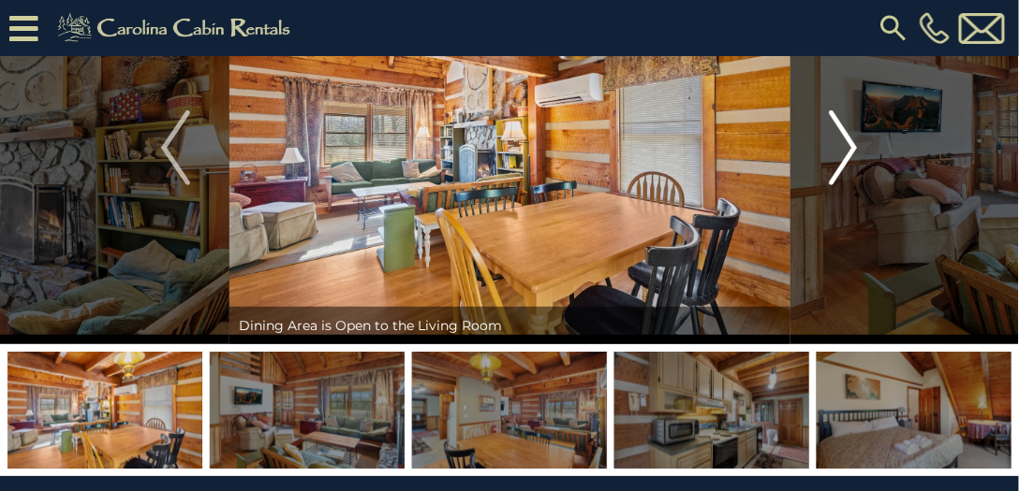
click at [844, 150] on img "Next" at bounding box center [842, 147] width 28 height 75
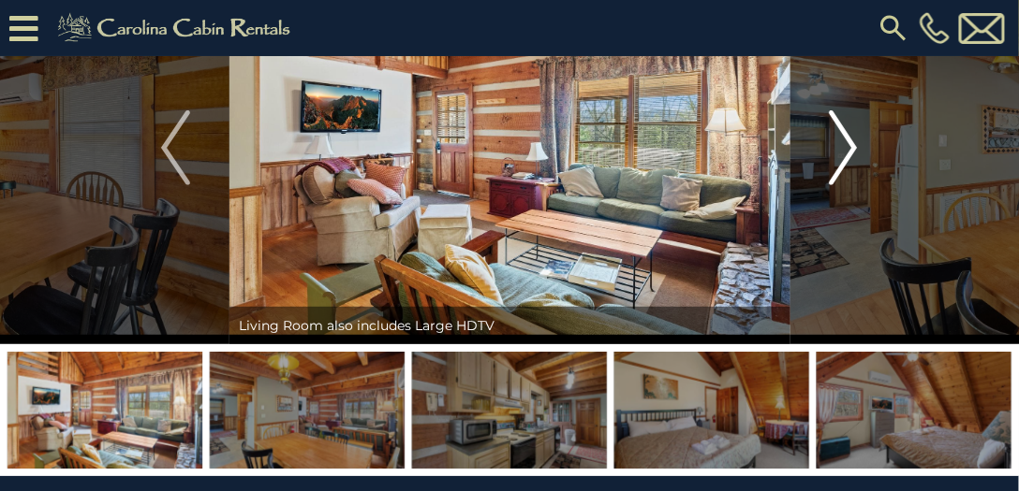
click at [844, 150] on img "Next" at bounding box center [842, 147] width 28 height 75
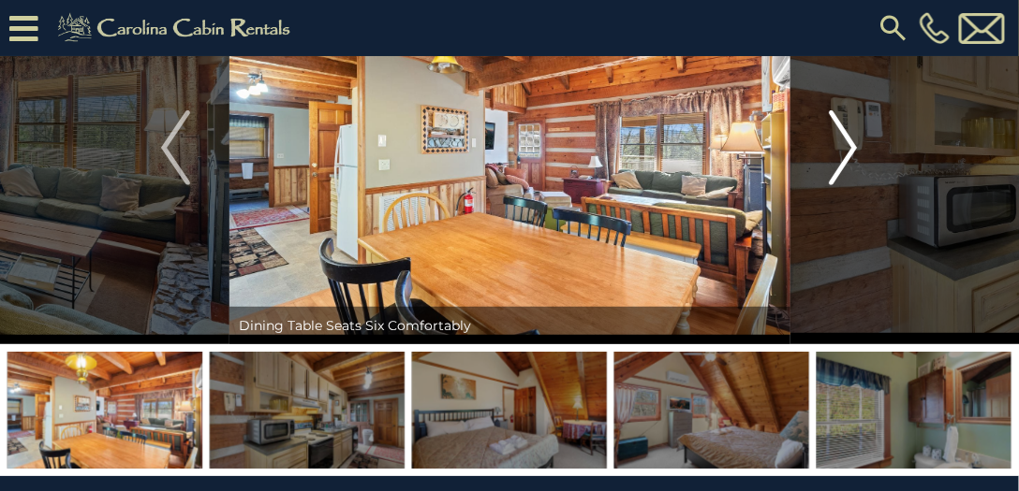
click at [844, 150] on img "Next" at bounding box center [842, 147] width 28 height 75
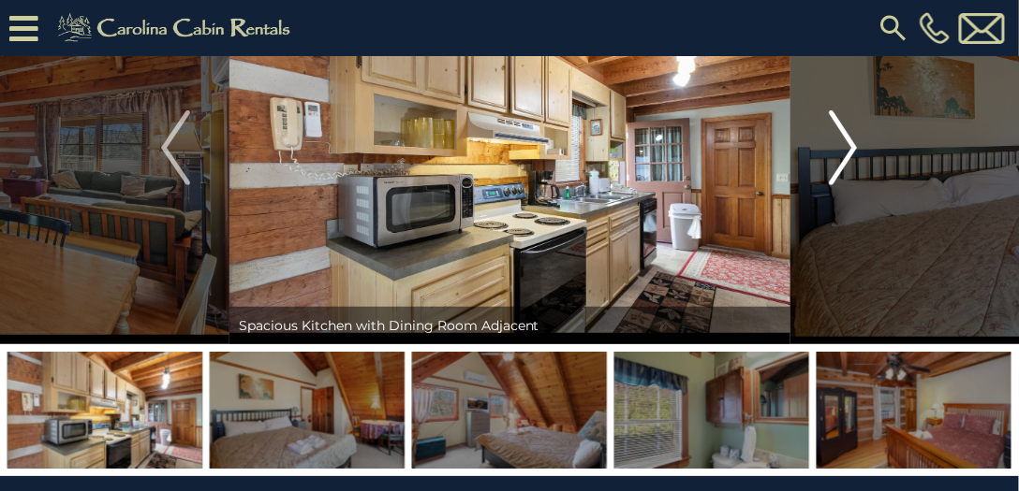
click at [844, 150] on img "Next" at bounding box center [842, 147] width 28 height 75
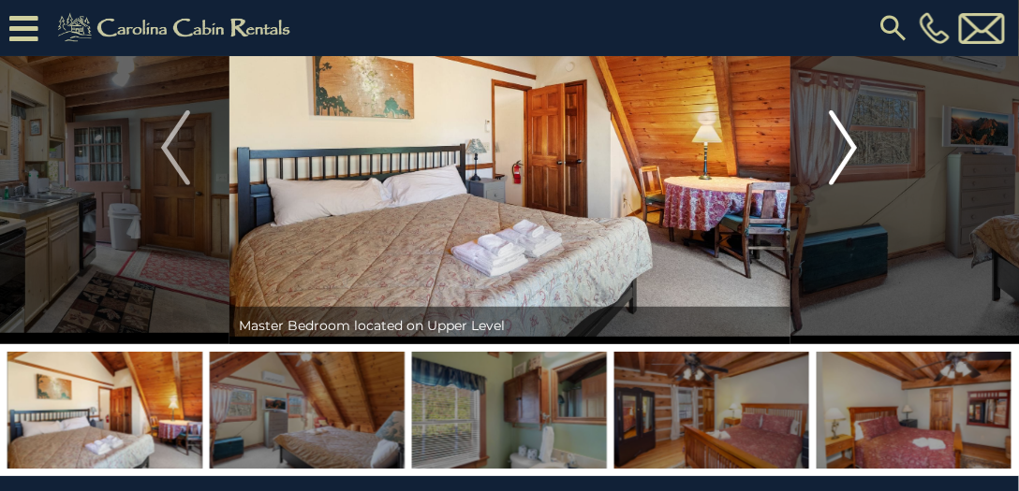
click at [844, 150] on img "Next" at bounding box center [842, 147] width 28 height 75
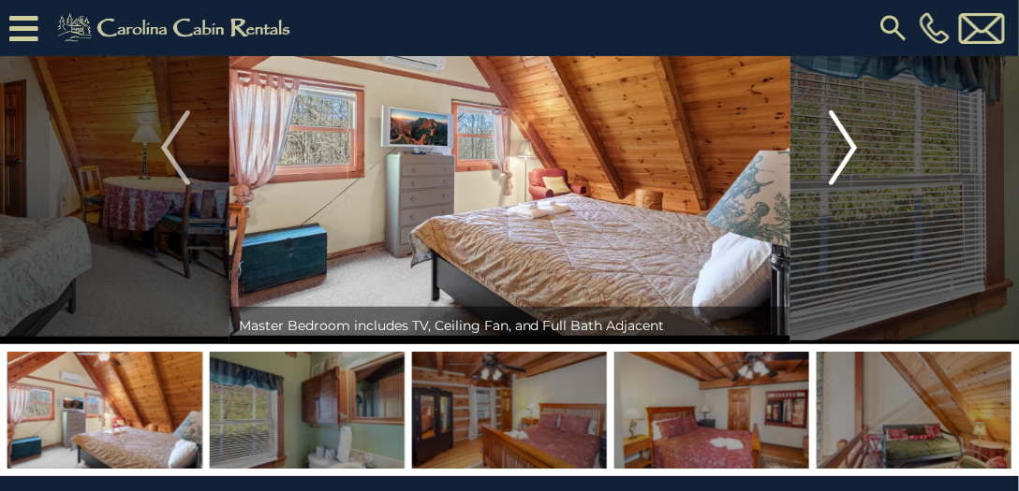
click at [844, 150] on img "Next" at bounding box center [842, 147] width 28 height 75
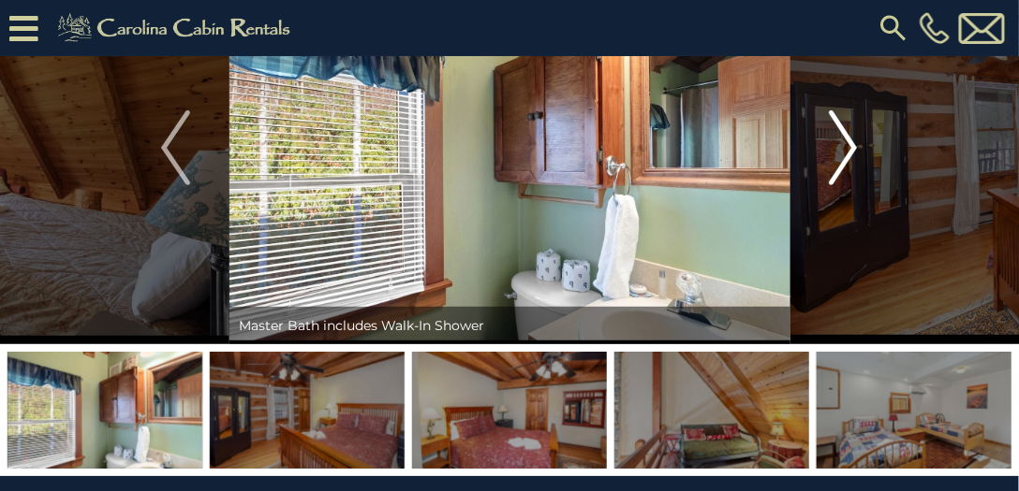
click at [844, 150] on img "Next" at bounding box center [842, 147] width 28 height 75
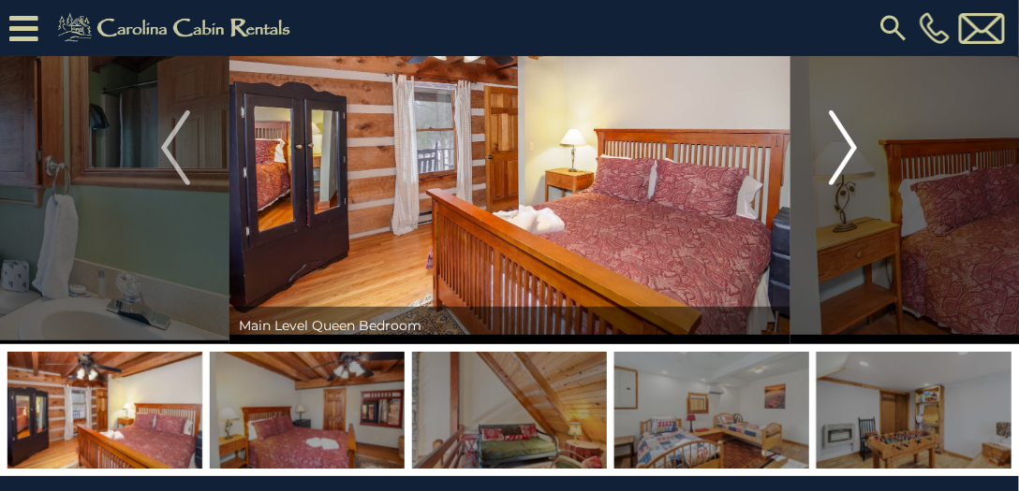
click at [844, 150] on img "Next" at bounding box center [842, 147] width 28 height 75
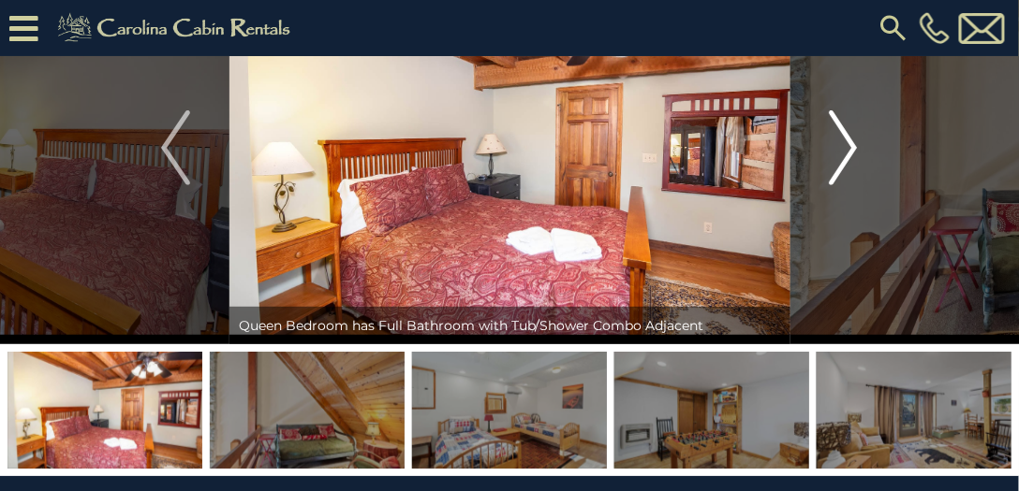
click at [840, 151] on img "Next" at bounding box center [842, 147] width 28 height 75
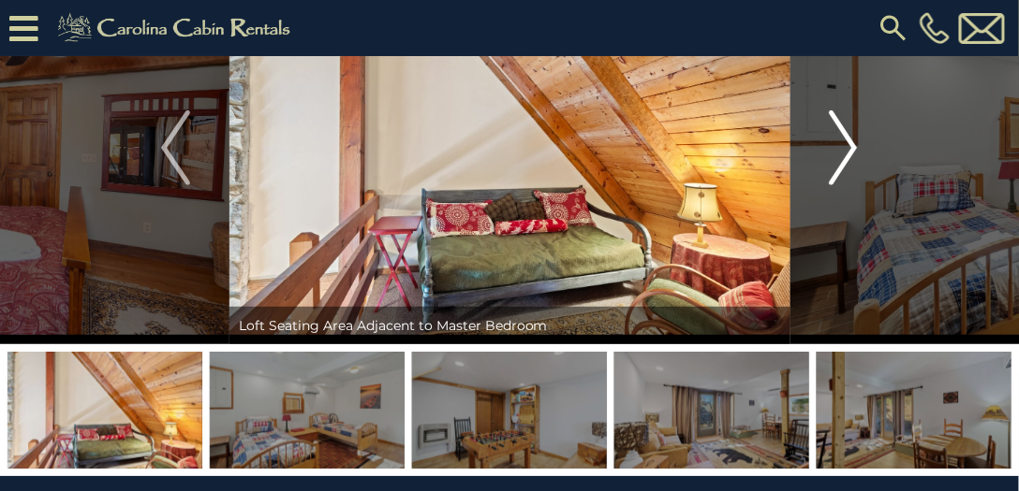
click at [840, 151] on img "Next" at bounding box center [842, 147] width 28 height 75
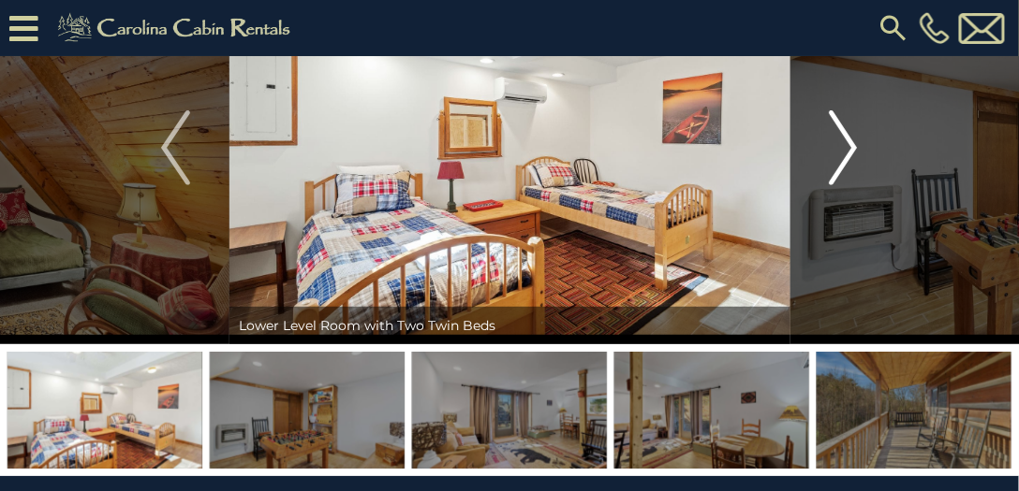
click at [840, 151] on img "Next" at bounding box center [842, 147] width 28 height 75
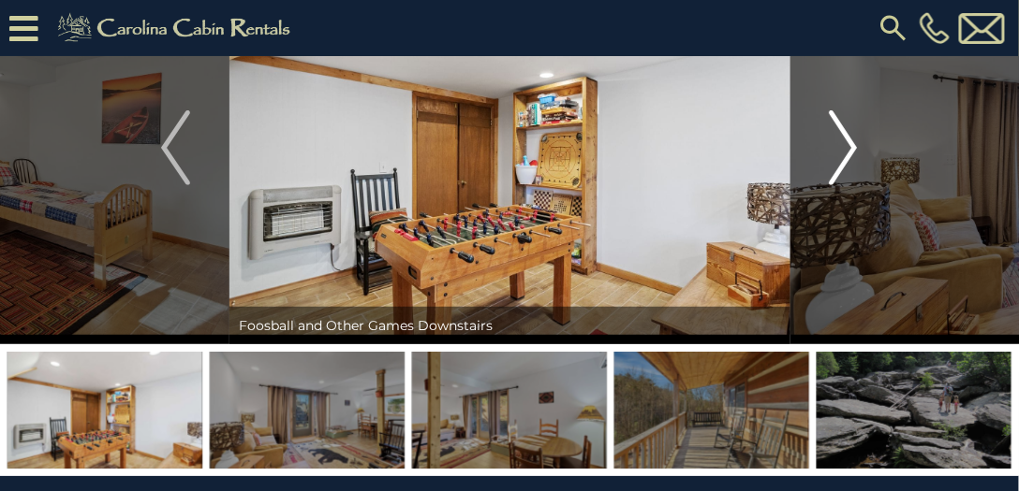
click at [840, 151] on img "Next" at bounding box center [842, 147] width 28 height 75
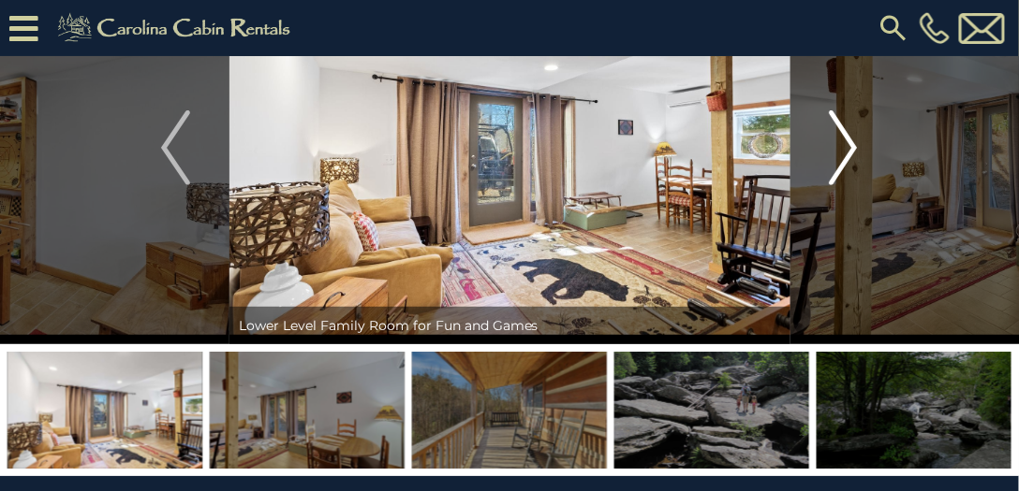
click at [840, 151] on img "Next" at bounding box center [842, 147] width 28 height 75
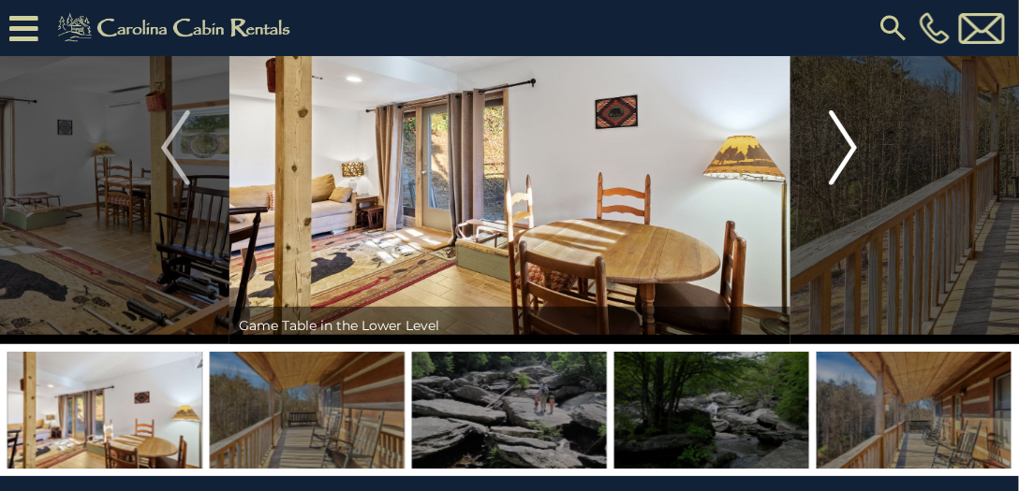
click at [840, 151] on img "Next" at bounding box center [842, 147] width 28 height 75
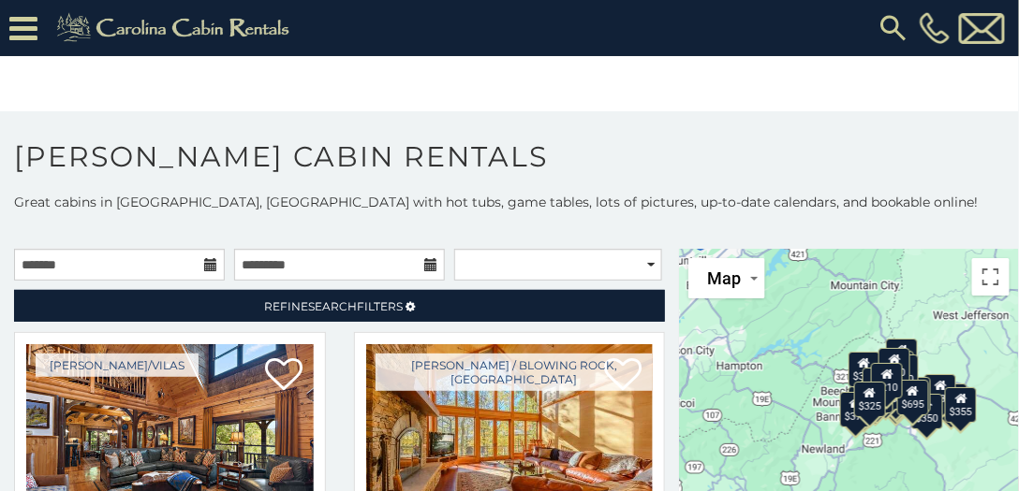
click at [207, 264] on icon at bounding box center [210, 264] width 13 height 13
click at [206, 262] on icon at bounding box center [210, 264] width 13 height 13
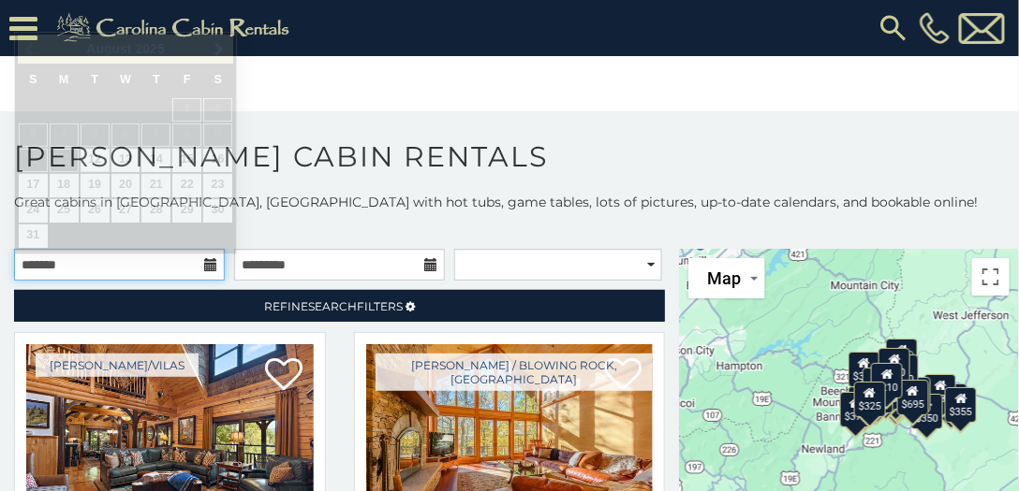
click at [115, 263] on input "text" at bounding box center [119, 265] width 211 height 32
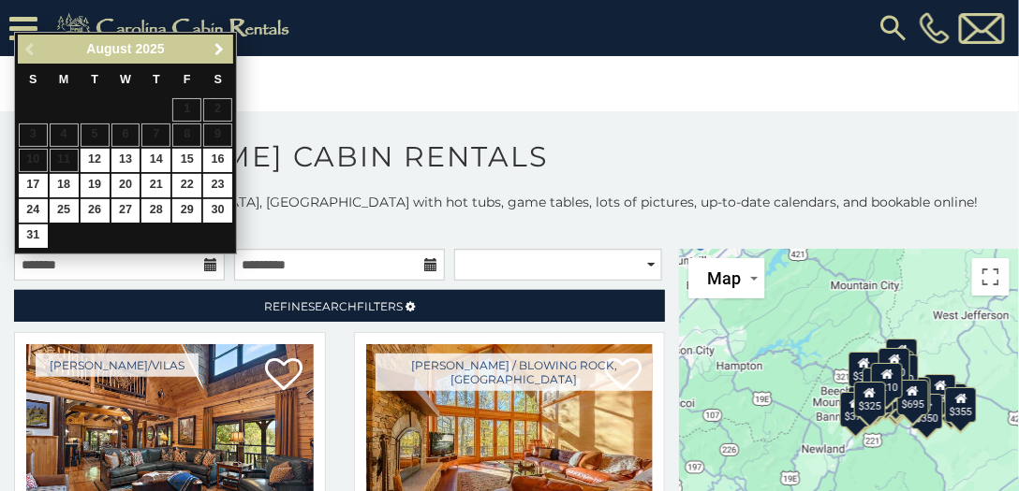
click at [218, 49] on span "Next" at bounding box center [220, 49] width 15 height 15
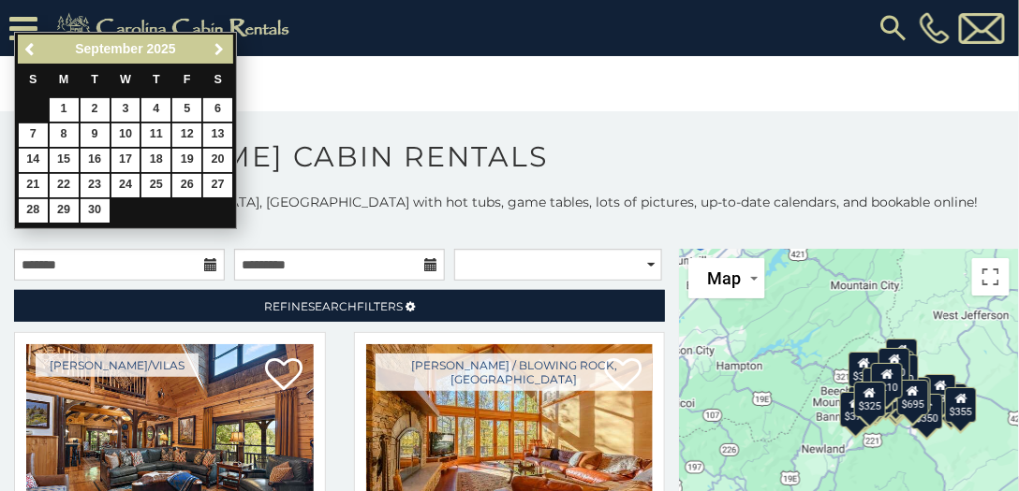
click at [218, 49] on span "Next" at bounding box center [220, 49] width 15 height 15
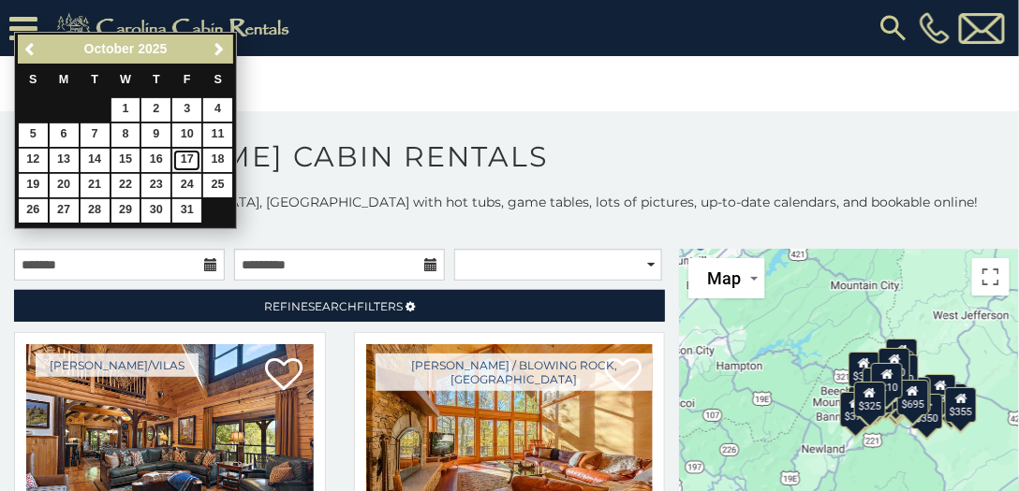
click at [188, 157] on link "17" at bounding box center [186, 160] width 29 height 23
type input "**********"
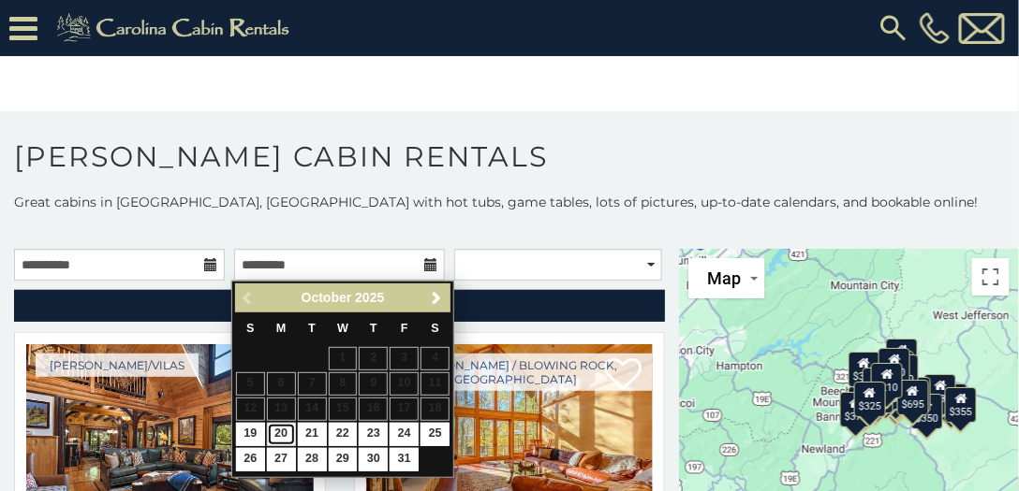
click at [282, 431] on link "20" at bounding box center [281, 434] width 29 height 23
type input "**********"
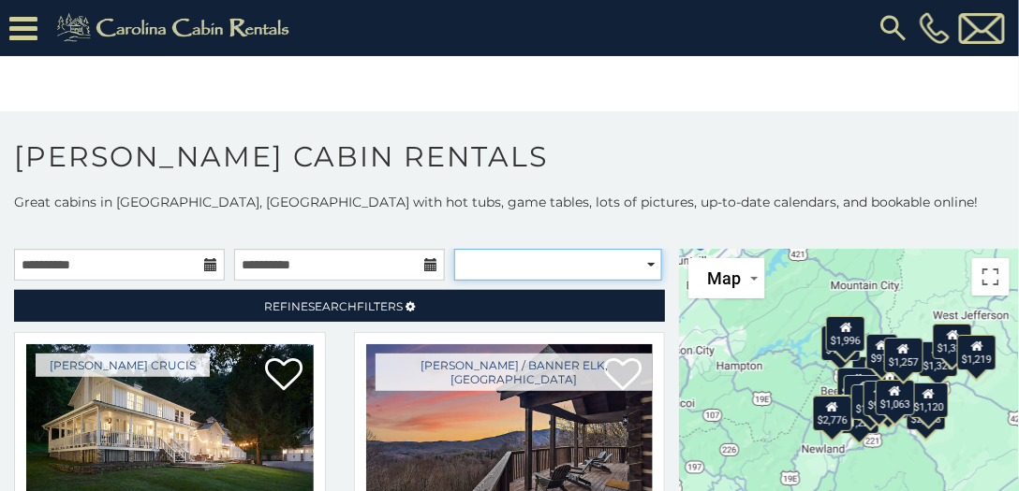
click at [645, 262] on select "**********" at bounding box center [558, 265] width 208 height 32
select select "*********"
click at [454, 249] on select "**********" at bounding box center [558, 265] width 208 height 32
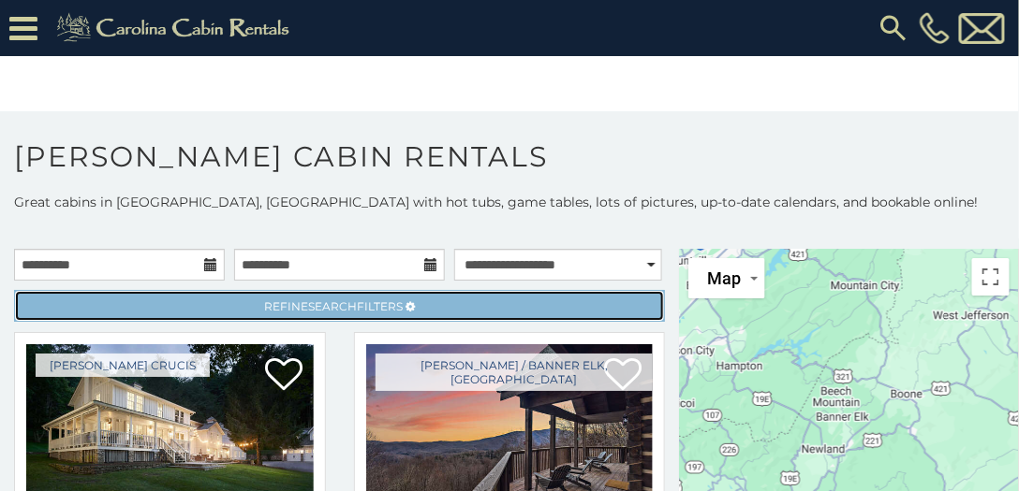
click at [426, 304] on link "Refine Search Filters" at bounding box center [339, 306] width 651 height 32
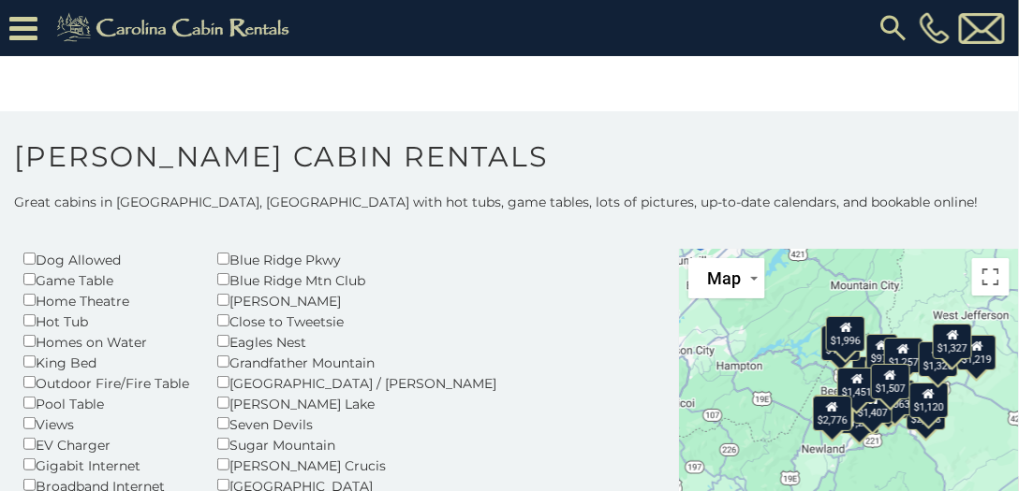
scroll to position [267, 0]
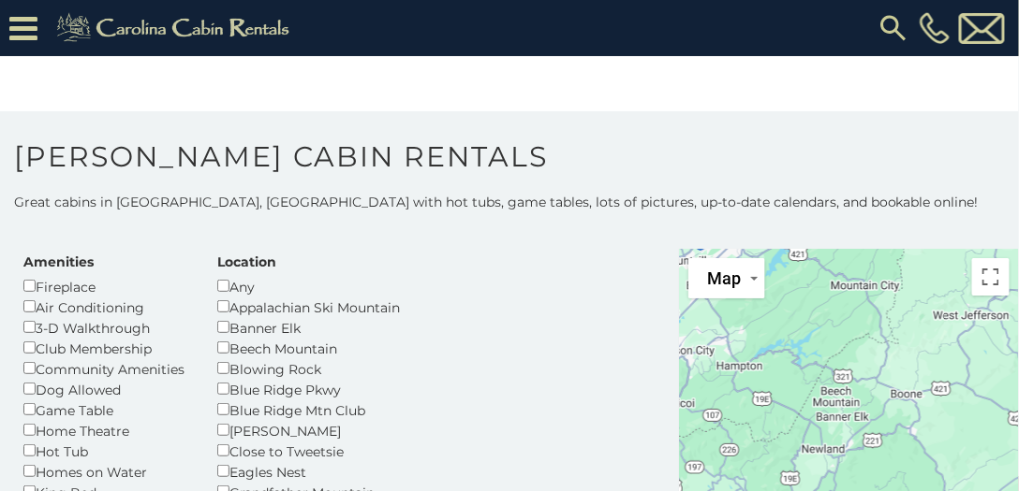
scroll to position [107, 0]
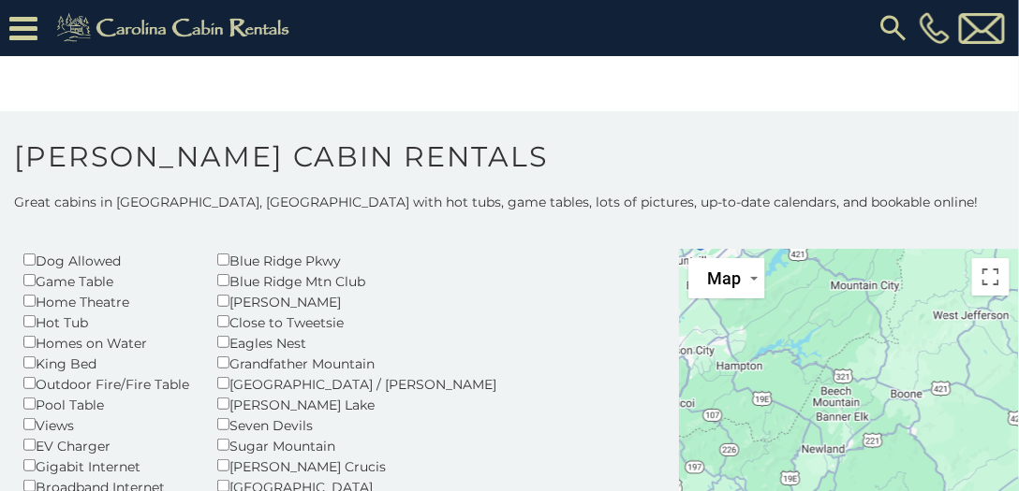
scroll to position [213, 0]
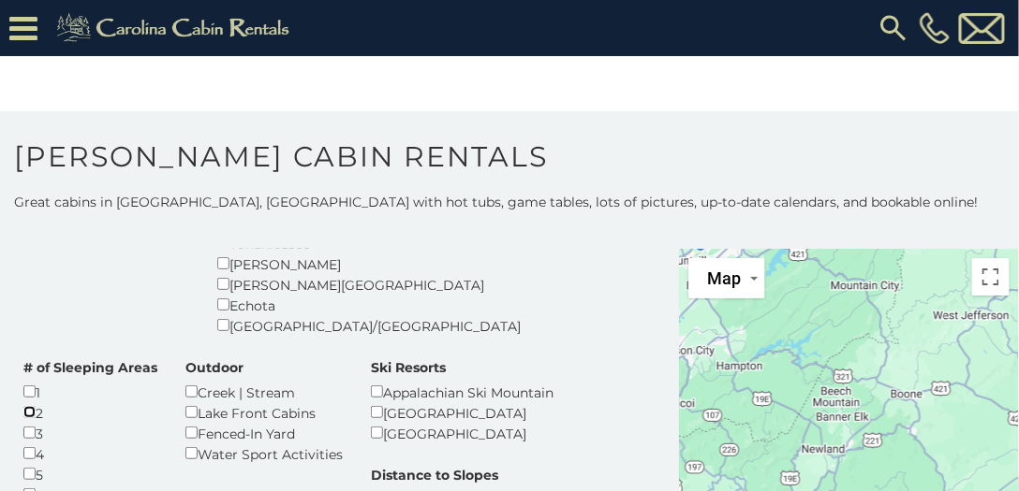
scroll to position [496, 0]
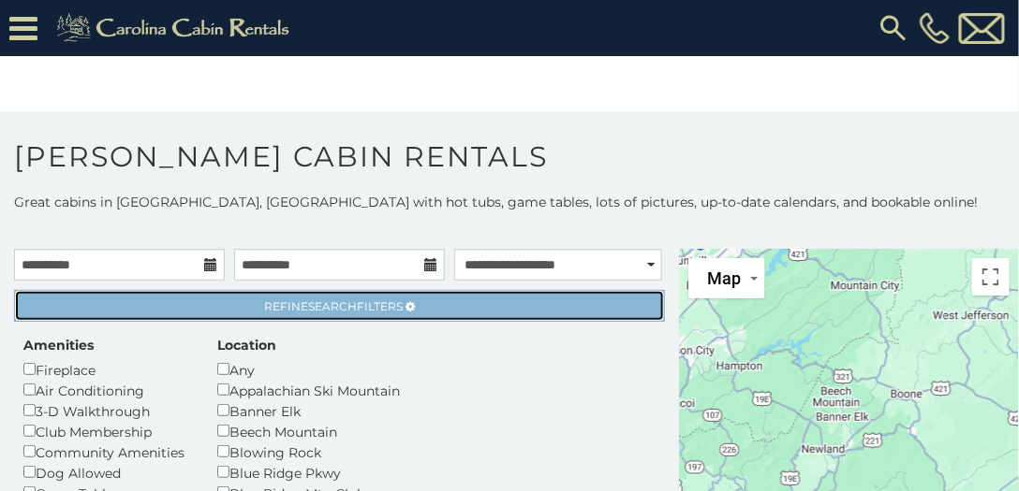
click at [458, 310] on link "Refine Search Filters" at bounding box center [339, 306] width 651 height 32
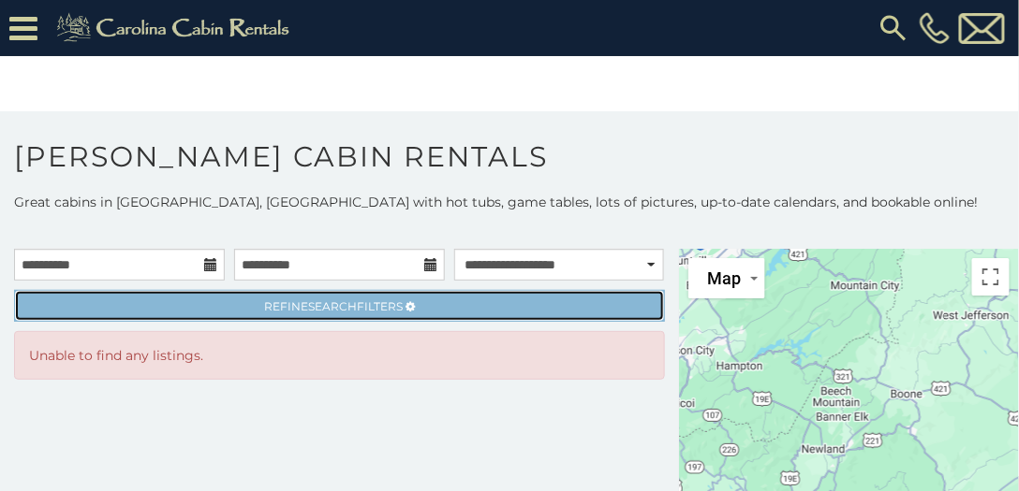
click at [440, 302] on link "Refine Search Filters" at bounding box center [339, 306] width 651 height 32
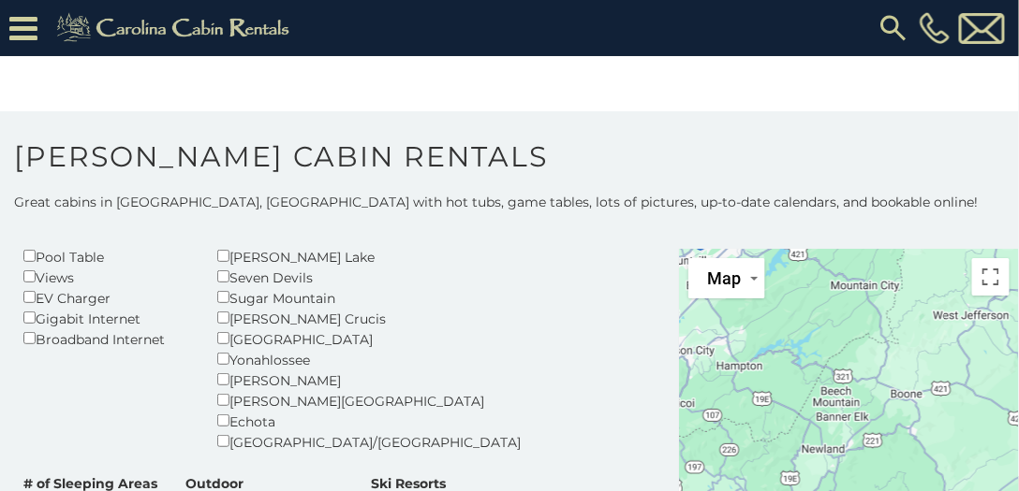
scroll to position [374, 0]
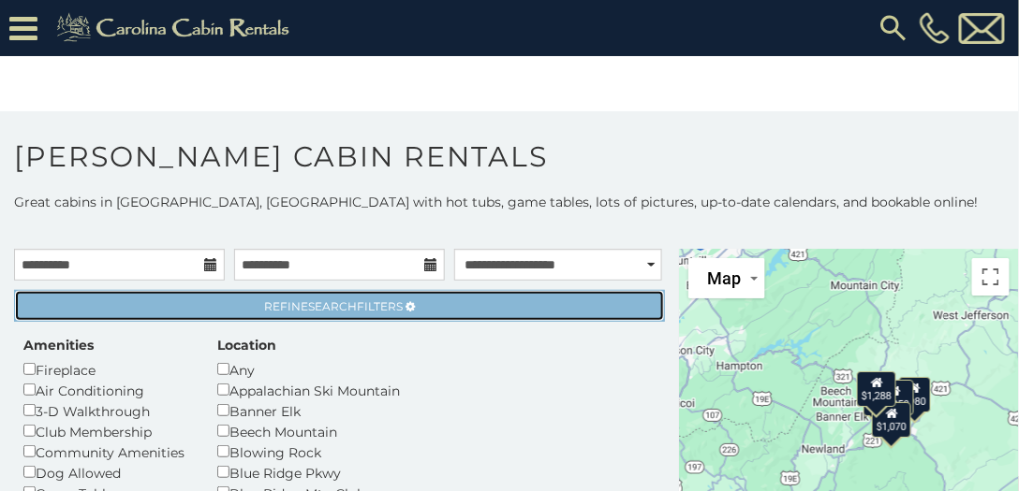
click at [334, 305] on span "Search" at bounding box center [332, 307] width 49 height 14
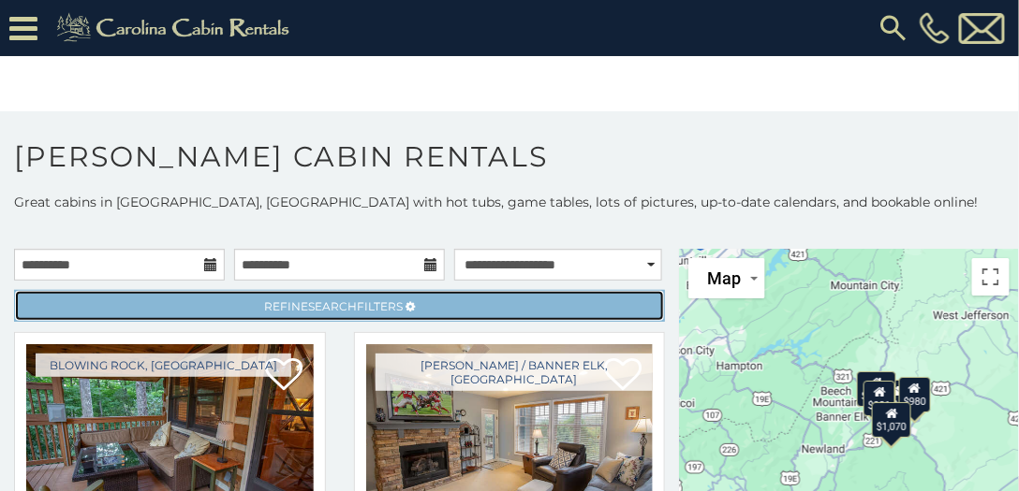
click at [303, 297] on link "Refine Search Filters" at bounding box center [339, 306] width 651 height 32
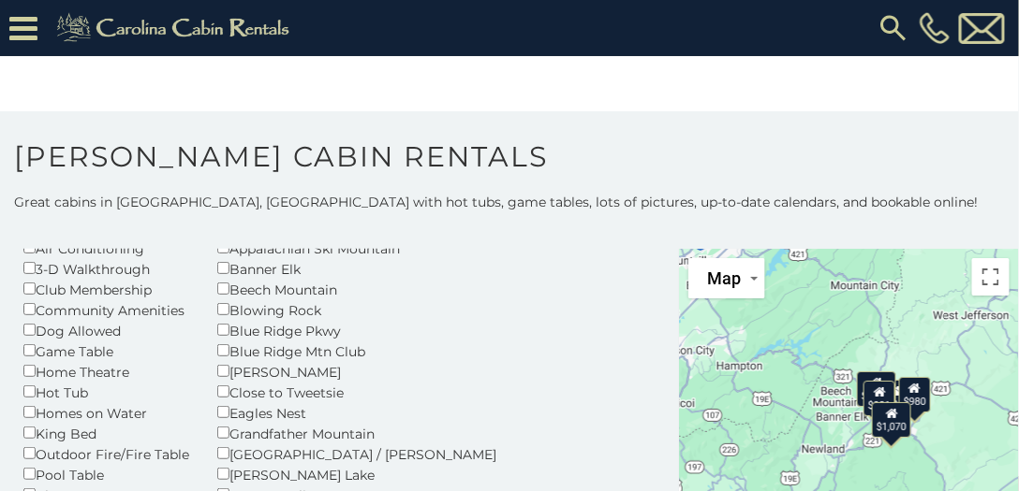
scroll to position [107, 0]
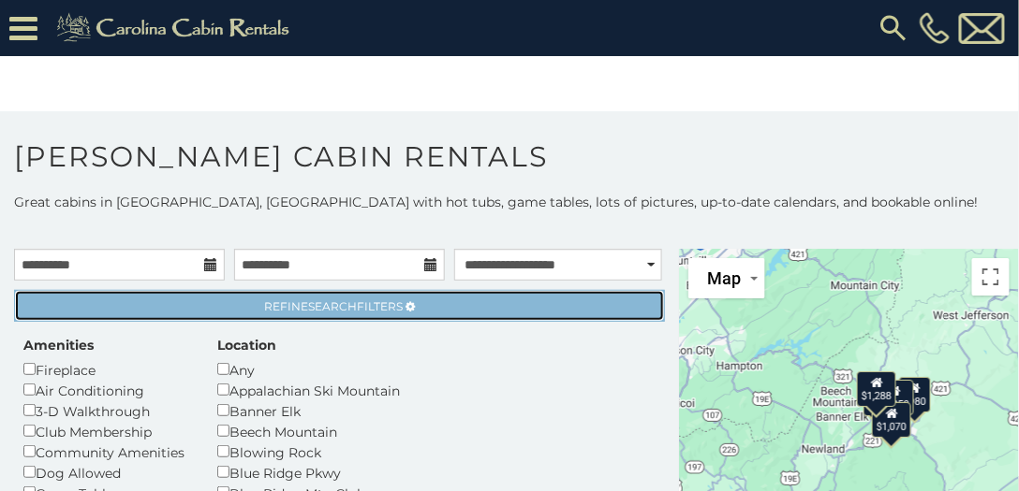
click at [420, 304] on link "Refine Search Filters" at bounding box center [339, 306] width 651 height 32
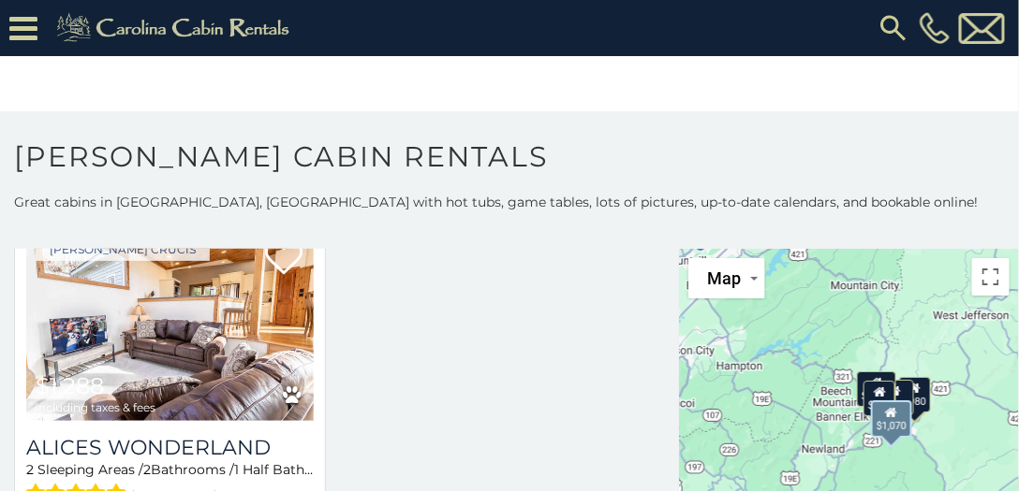
scroll to position [856, 0]
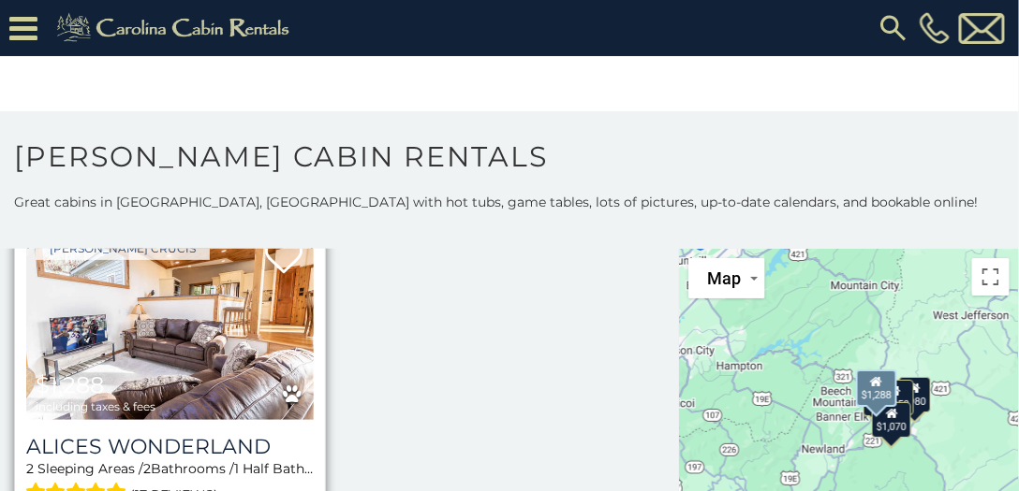
click at [170, 350] on img at bounding box center [169, 323] width 287 height 192
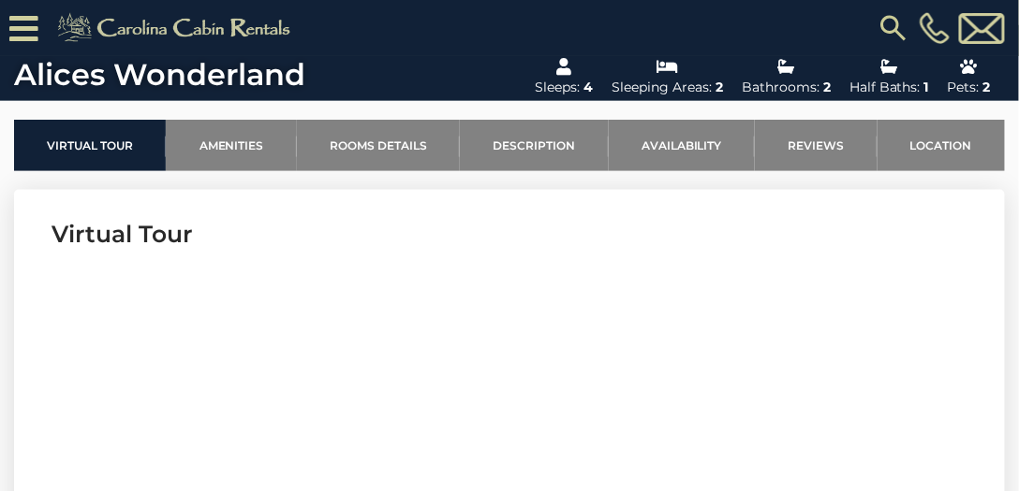
scroll to position [588, 0]
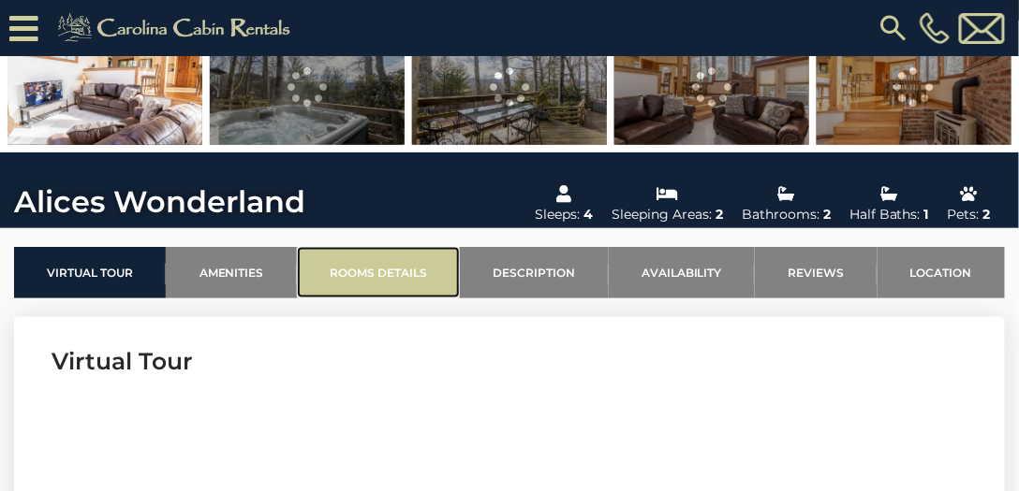
click at [370, 271] on link "Rooms Details" at bounding box center [378, 272] width 163 height 51
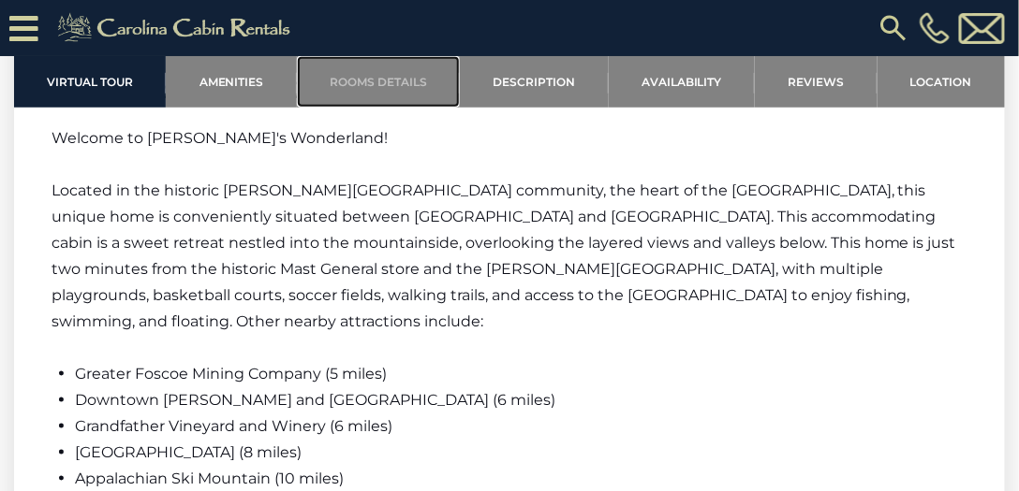
scroll to position [2137, 0]
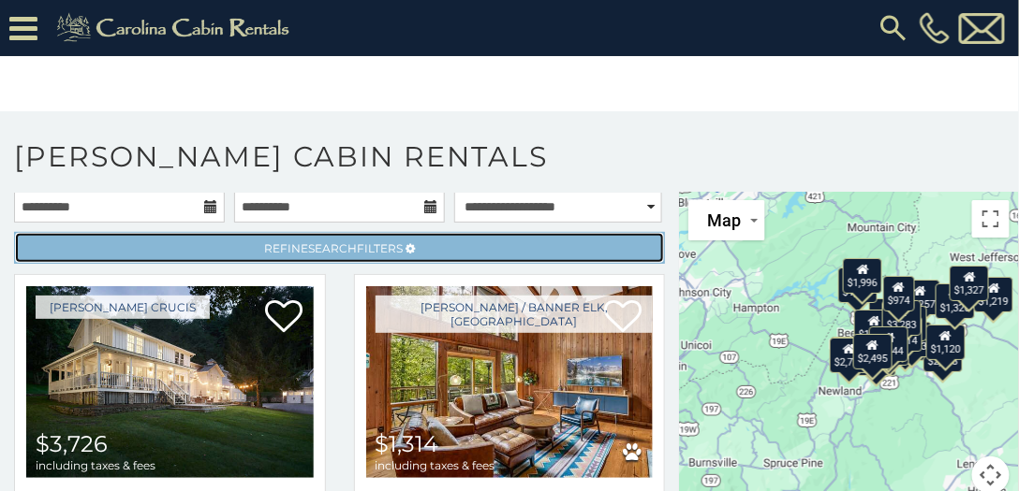
click at [308, 244] on span "Search" at bounding box center [332, 249] width 49 height 14
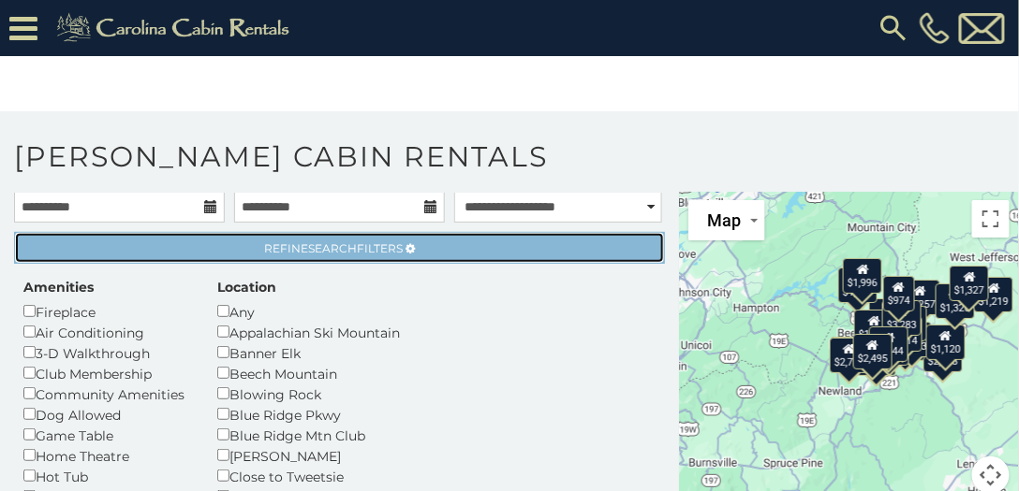
click at [345, 247] on span "Search" at bounding box center [332, 249] width 49 height 14
